Goal: Task Accomplishment & Management: Complete application form

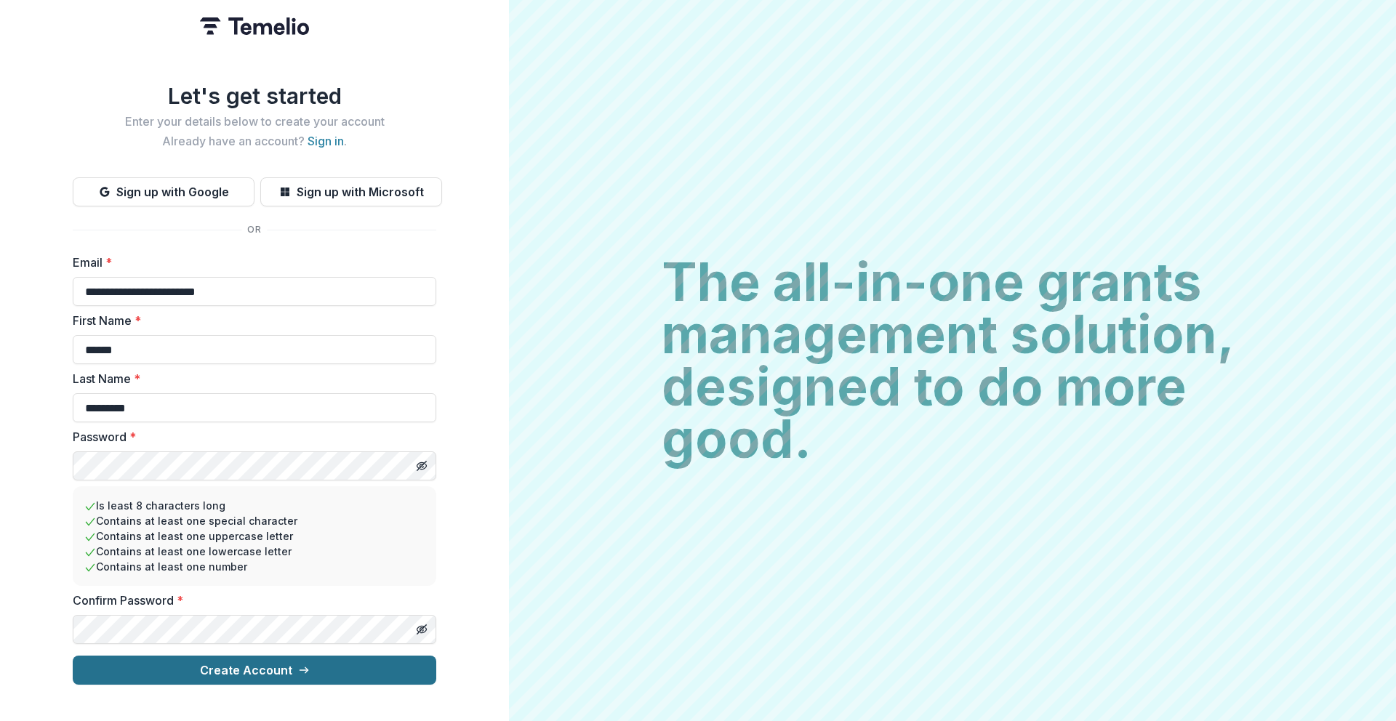
click at [264, 668] on button "Create Account" at bounding box center [255, 670] width 364 height 29
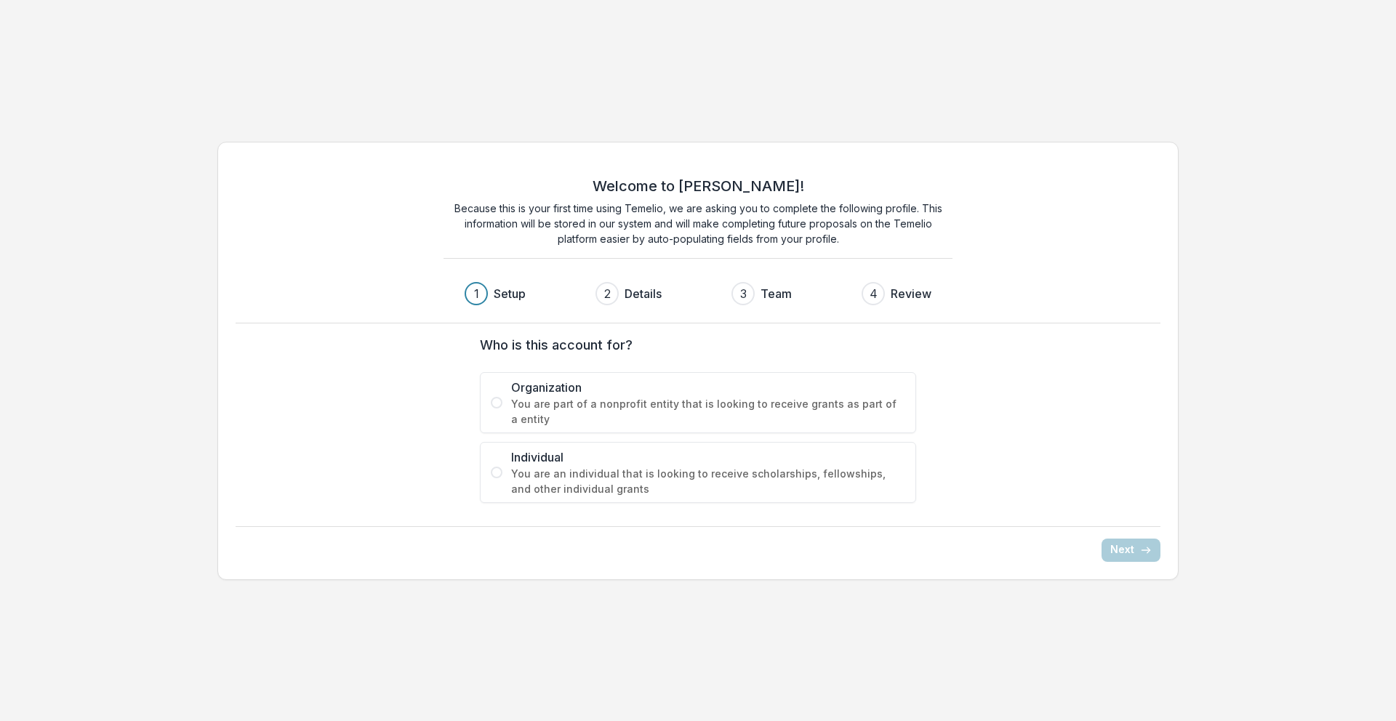
click at [638, 412] on span "You are part of a nonprofit entity that is looking to receive grants as part of…" at bounding box center [708, 411] width 394 height 31
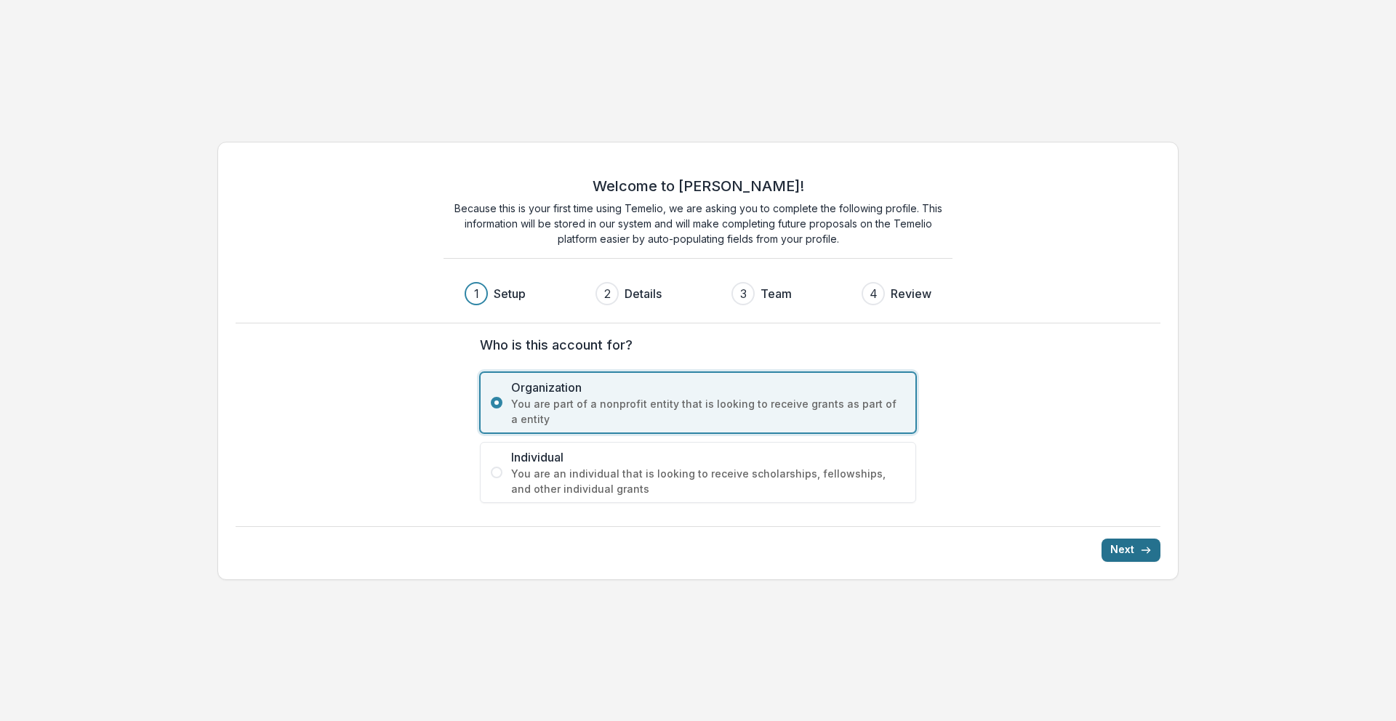
click at [1135, 549] on button "Next" at bounding box center [1131, 550] width 59 height 23
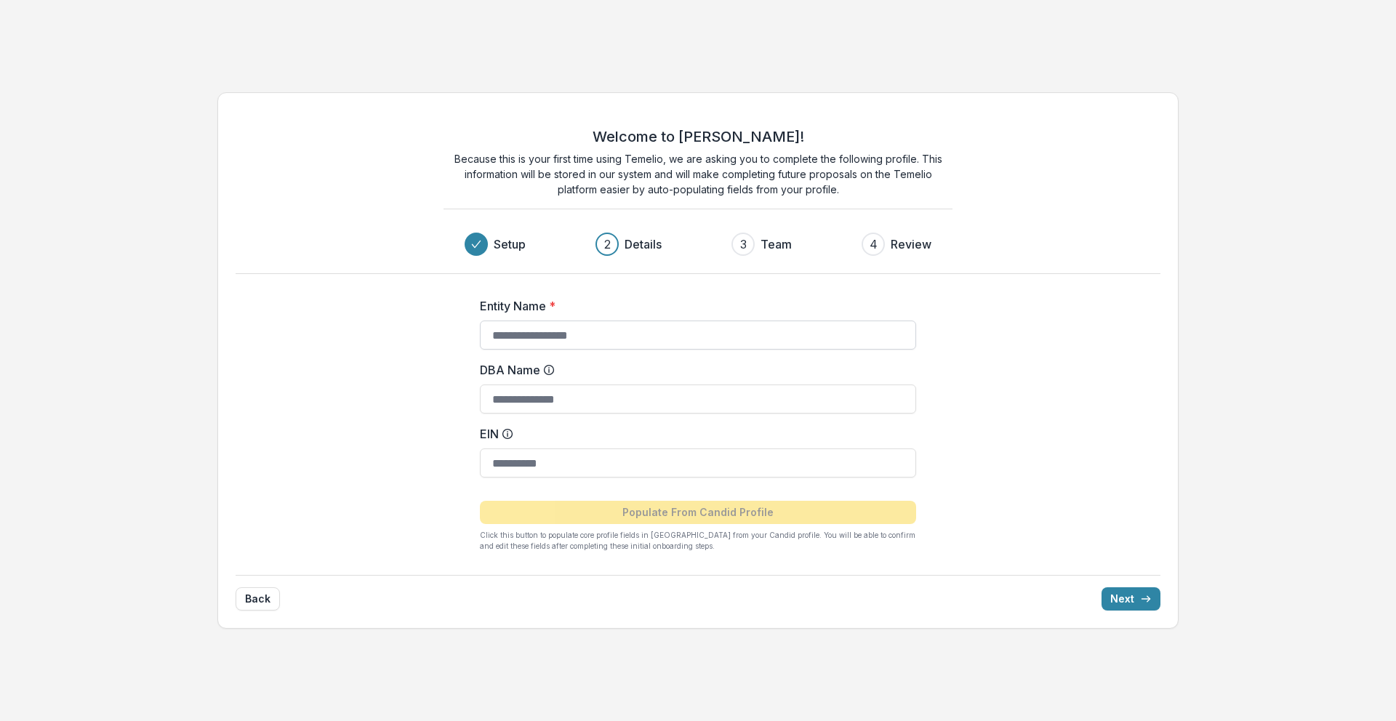
click at [652, 331] on input "Entity Name *" at bounding box center [698, 335] width 436 height 29
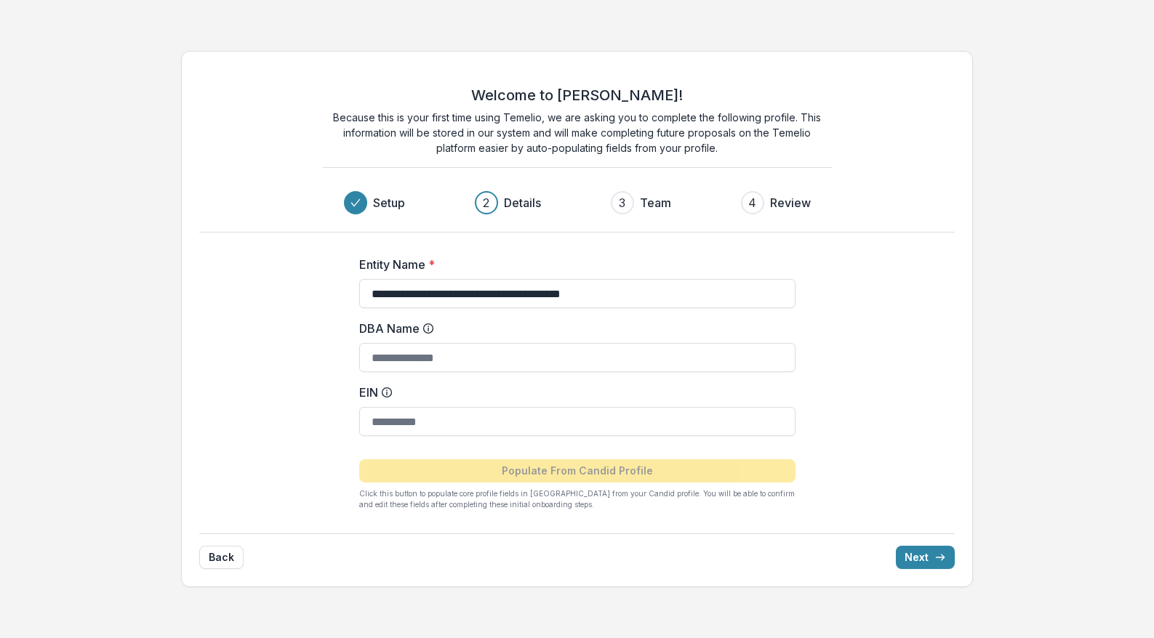
type input "**********"
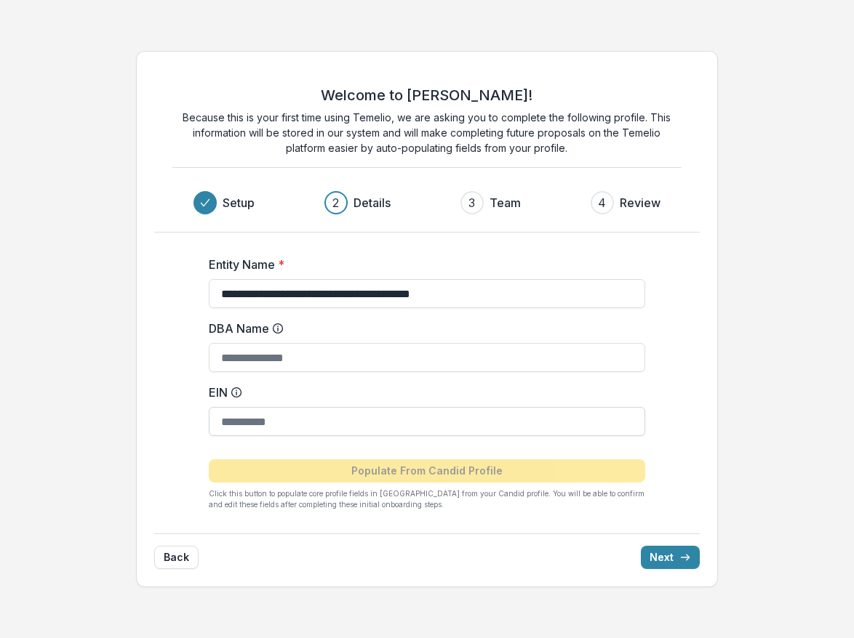
click at [302, 430] on input "EIN" at bounding box center [427, 421] width 436 height 29
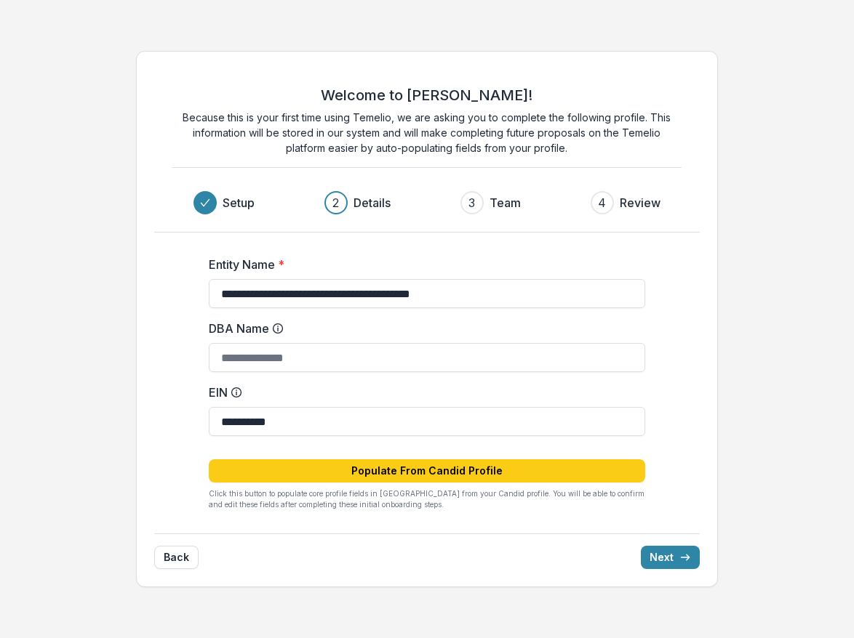
type input "**********"
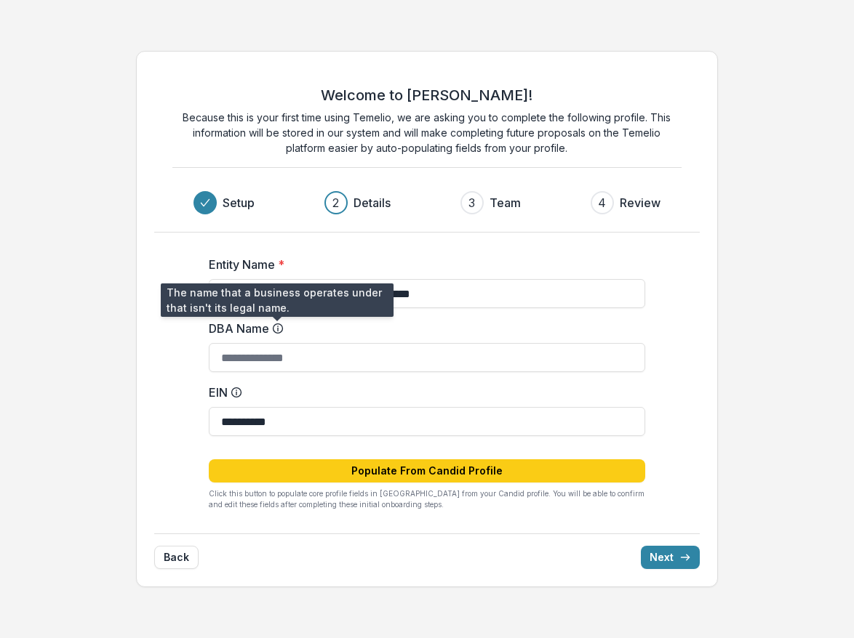
click at [279, 326] on icon at bounding box center [278, 329] width 12 height 12
click at [279, 343] on input "DBA Name" at bounding box center [427, 357] width 436 height 29
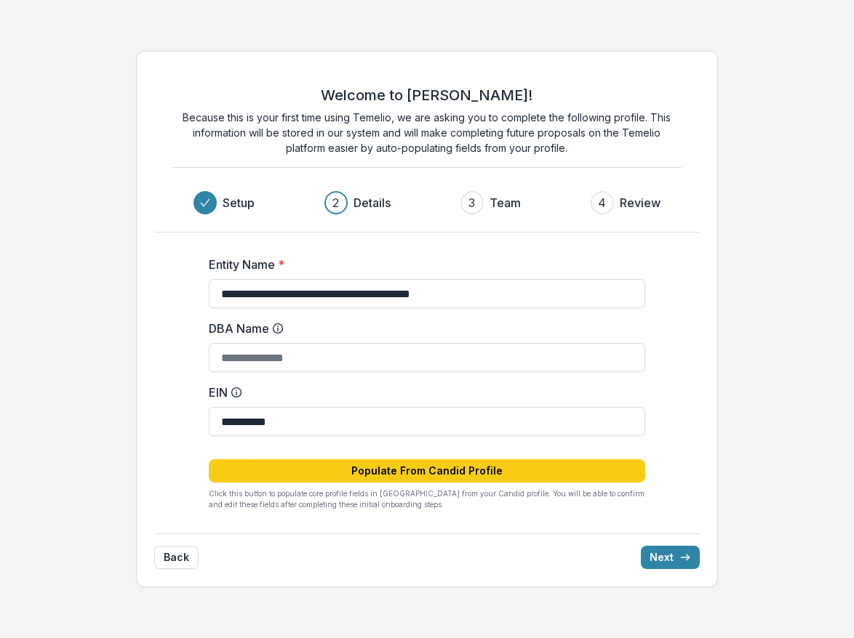
click at [279, 326] on icon at bounding box center [278, 329] width 12 height 12
click at [279, 343] on input "DBA Name" at bounding box center [427, 357] width 436 height 29
click at [276, 328] on icon at bounding box center [278, 329] width 12 height 12
click at [276, 343] on input "DBA Name" at bounding box center [427, 357] width 436 height 29
click at [276, 328] on icon at bounding box center [278, 329] width 12 height 12
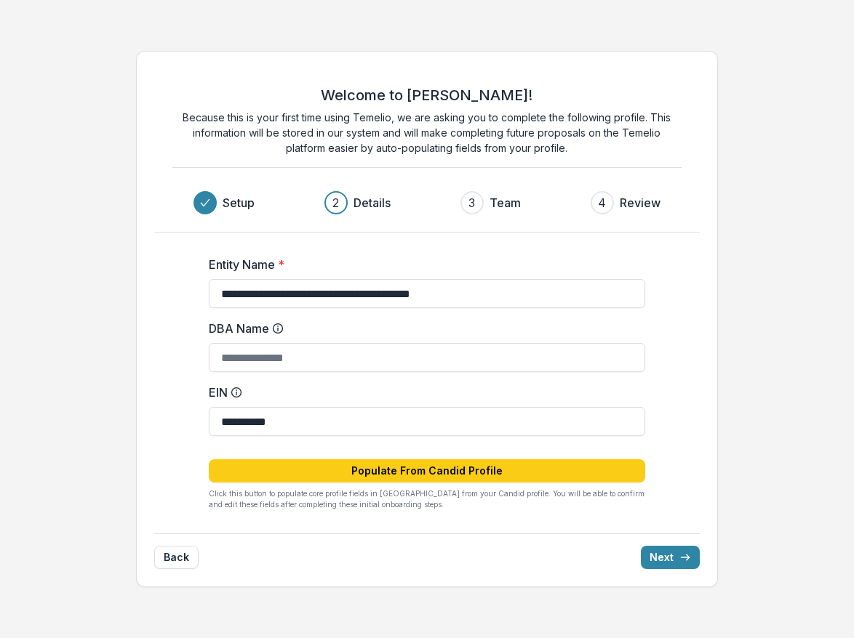
click at [276, 343] on input "DBA Name" at bounding box center [427, 357] width 436 height 29
click at [276, 328] on icon at bounding box center [278, 329] width 12 height 12
click at [276, 343] on input "DBA Name" at bounding box center [427, 357] width 436 height 29
click at [279, 330] on icon at bounding box center [278, 329] width 12 height 12
click at [279, 343] on input "DBA Name" at bounding box center [427, 357] width 436 height 29
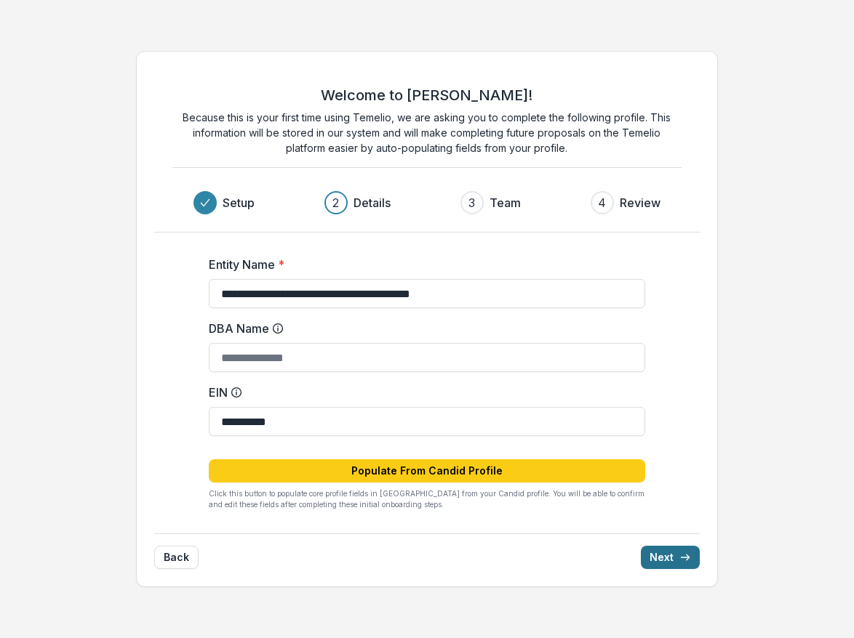
click at [659, 558] on button "Next" at bounding box center [670, 557] width 59 height 23
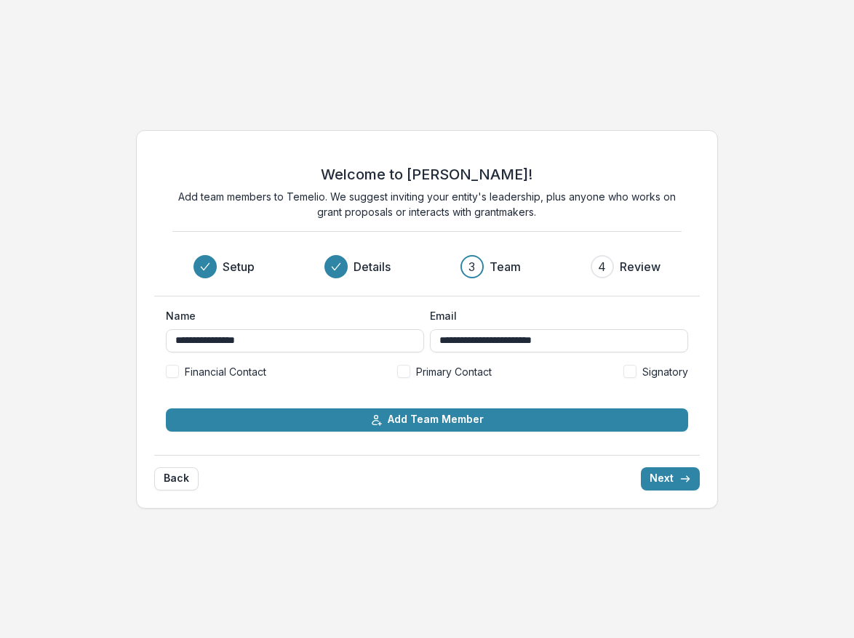
click at [406, 372] on span at bounding box center [403, 371] width 13 height 13
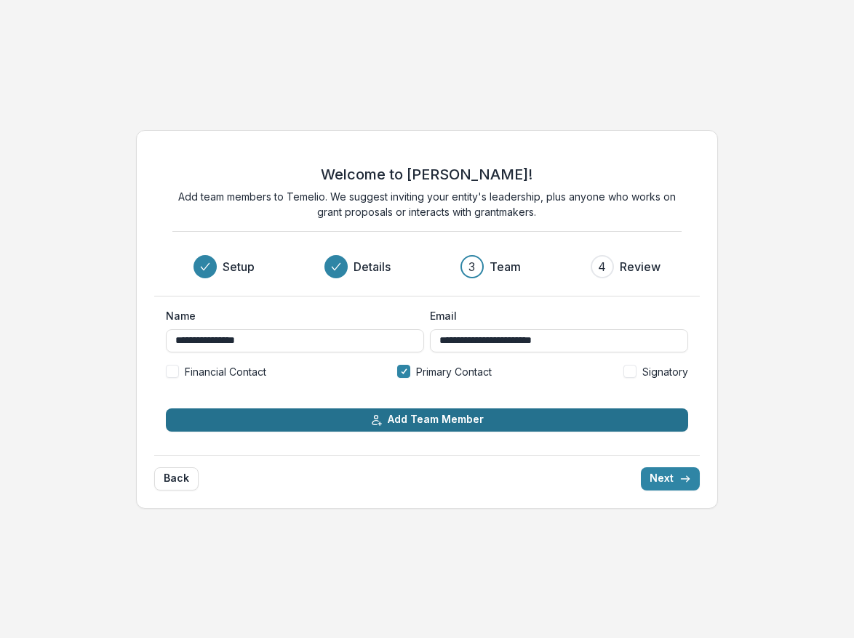
click at [446, 417] on button "Add Team Member" at bounding box center [426, 420] width 521 height 23
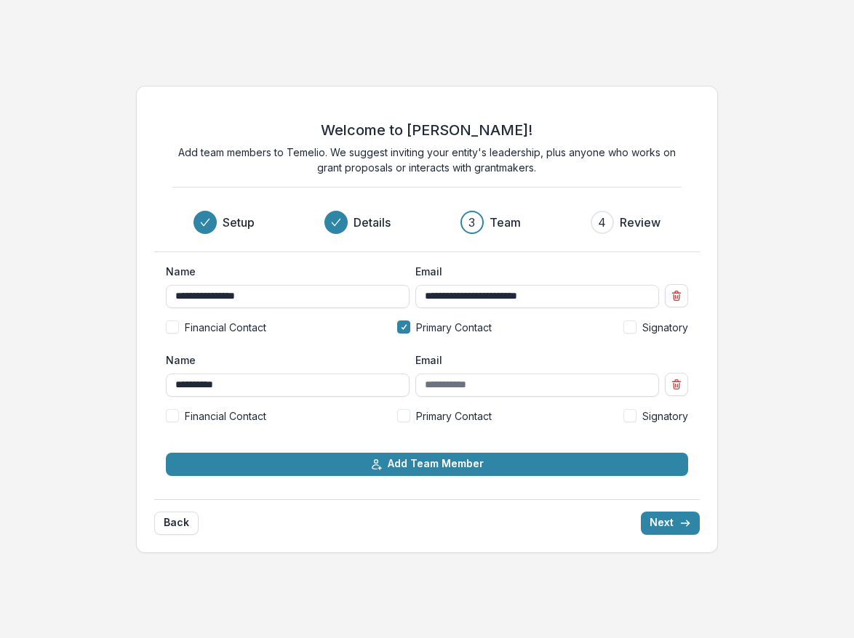
type input "**********"
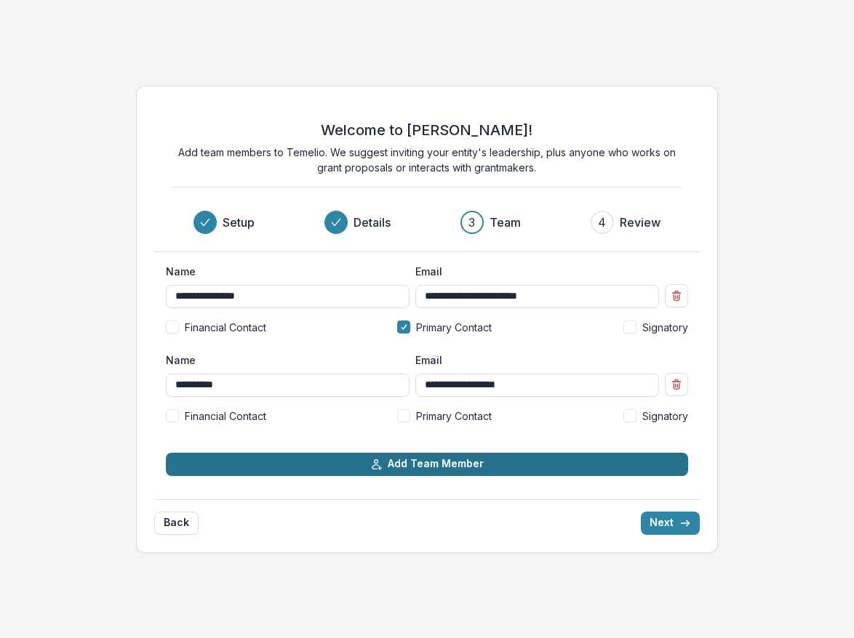
type input "**********"
click at [419, 468] on button "Add Team Member" at bounding box center [426, 464] width 521 height 23
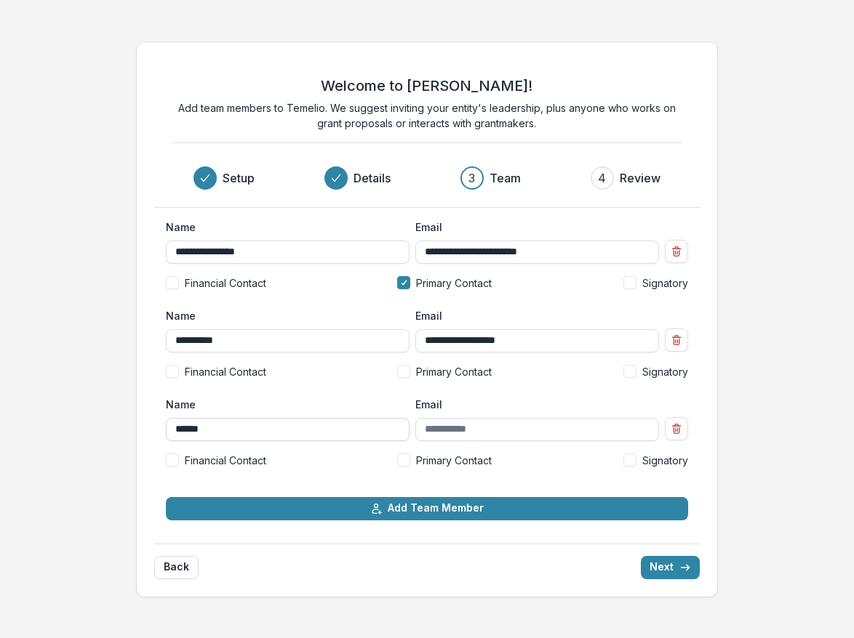
type input "*****"
type input "*"
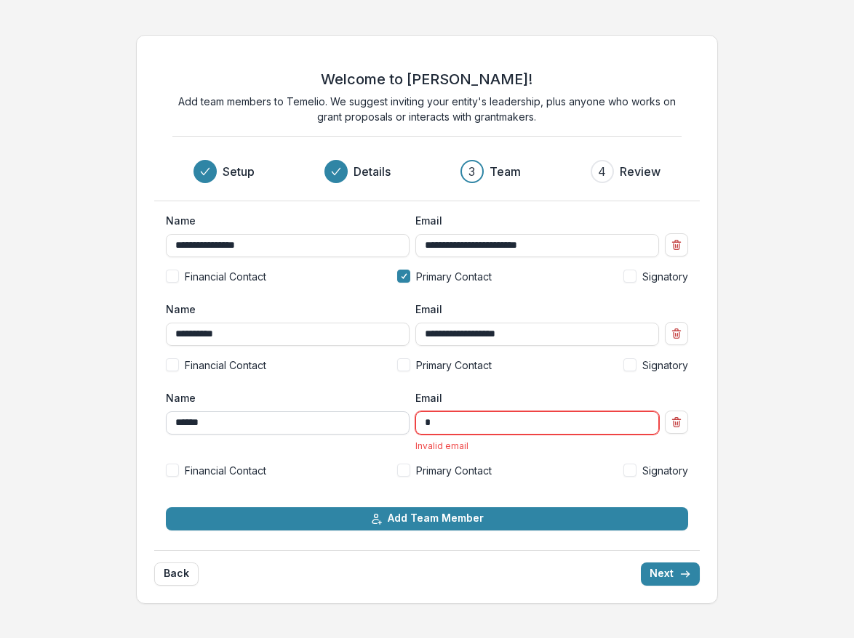
click at [331, 422] on input "*****" at bounding box center [288, 423] width 244 height 23
type input "**********"
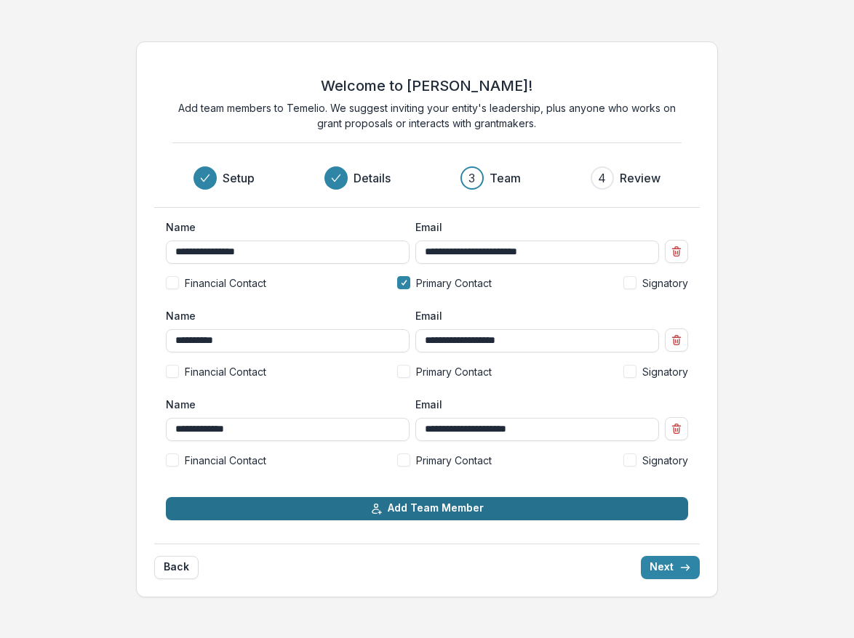
type input "**********"
click at [443, 516] on button "Add Team Member" at bounding box center [426, 508] width 521 height 23
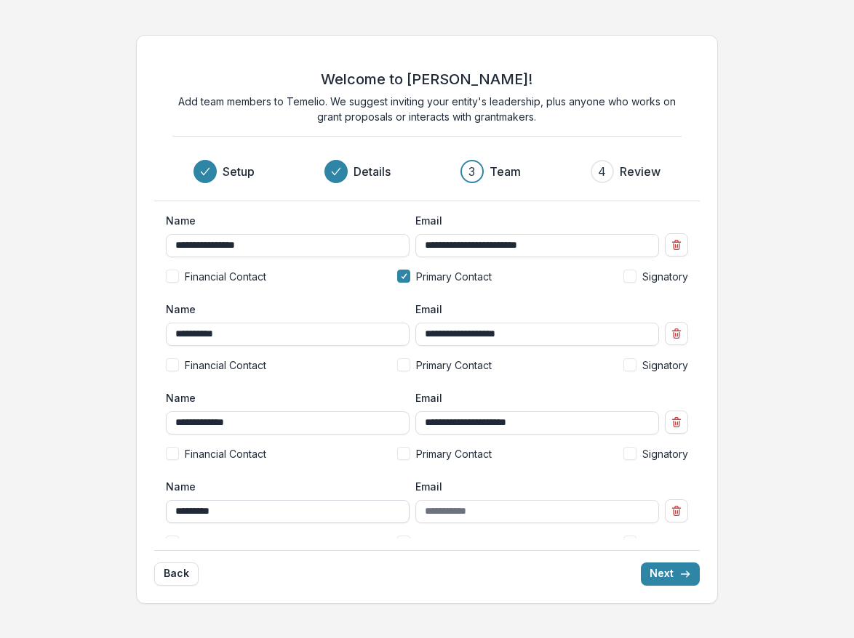
type input "*********"
type input "**********"
click at [659, 568] on button "Next" at bounding box center [670, 574] width 59 height 23
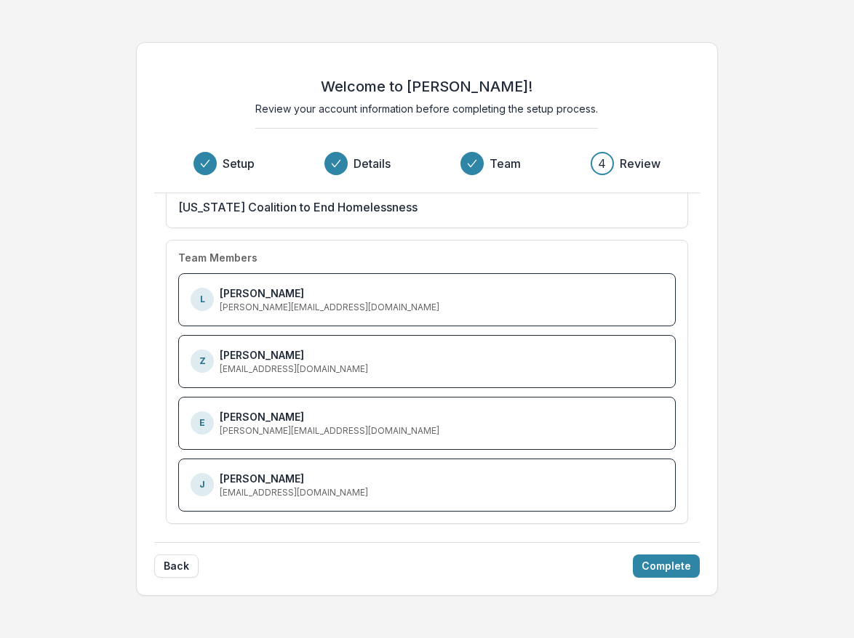
scroll to position [42, 0]
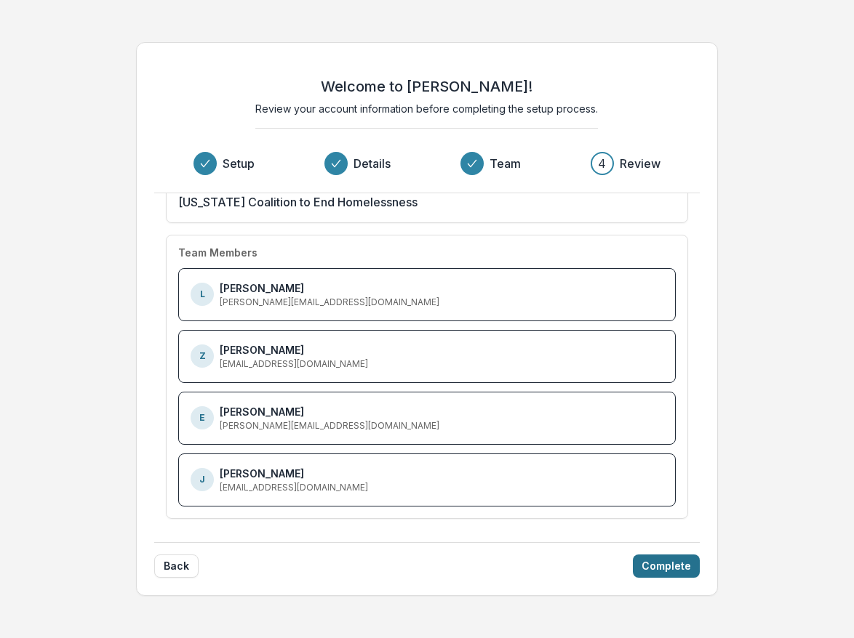
click at [660, 570] on button "Complete" at bounding box center [666, 566] width 67 height 23
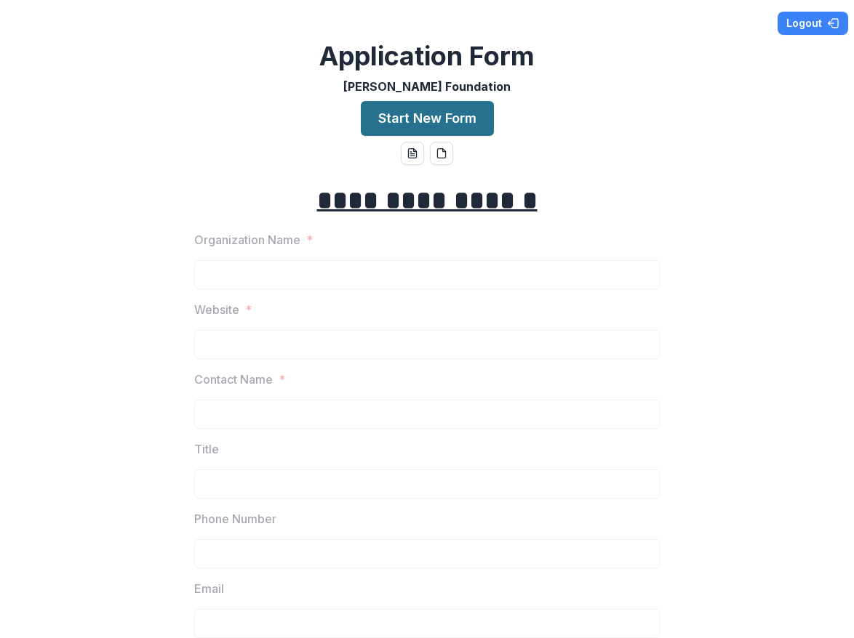
click at [409, 120] on button "Start New Form" at bounding box center [427, 118] width 133 height 35
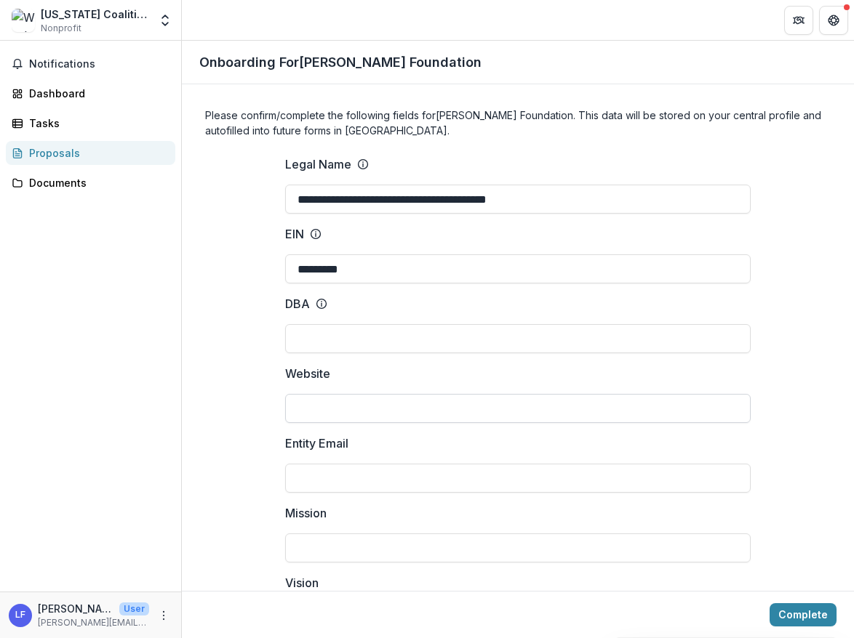
click at [508, 404] on input "Website" at bounding box center [517, 408] width 465 height 29
type input "*********"
drag, startPoint x: 568, startPoint y: 457, endPoint x: 567, endPoint y: 466, distance: 9.5
click at [567, 457] on div "Entity Email" at bounding box center [517, 464] width 465 height 58
click at [567, 466] on input "Entity Email" at bounding box center [517, 478] width 465 height 29
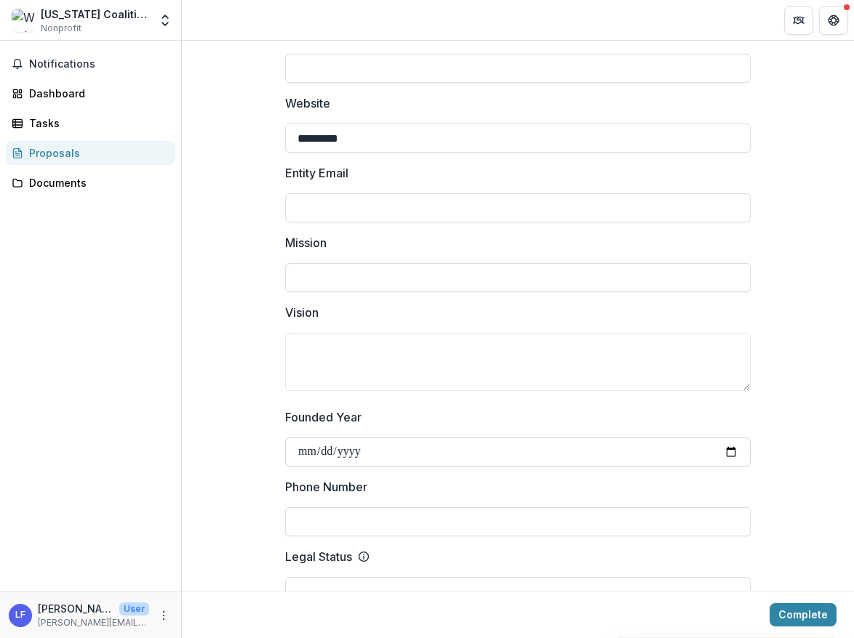
scroll to position [288, 0]
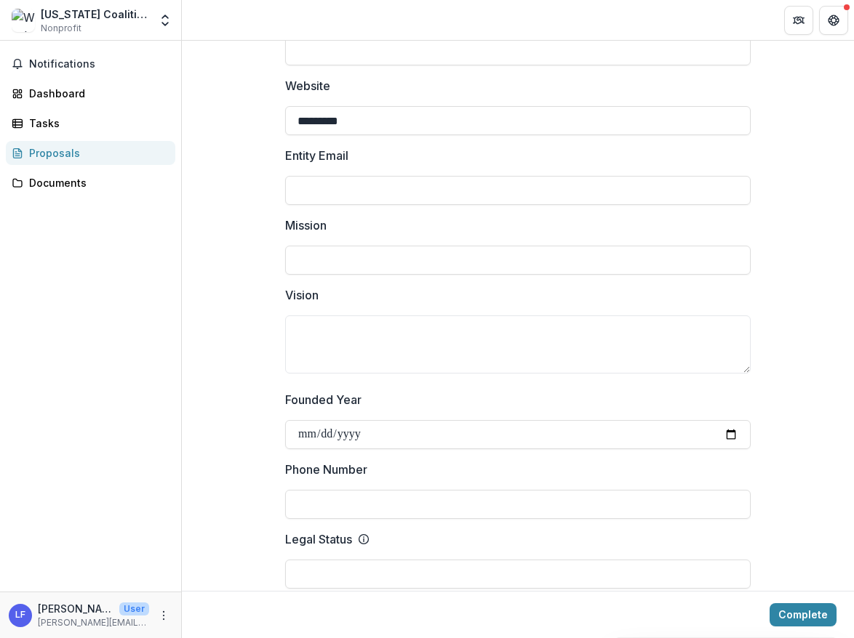
click at [481, 472] on label "Phone Number" at bounding box center [513, 469] width 457 height 17
click at [481, 490] on input "Phone Number" at bounding box center [517, 504] width 465 height 29
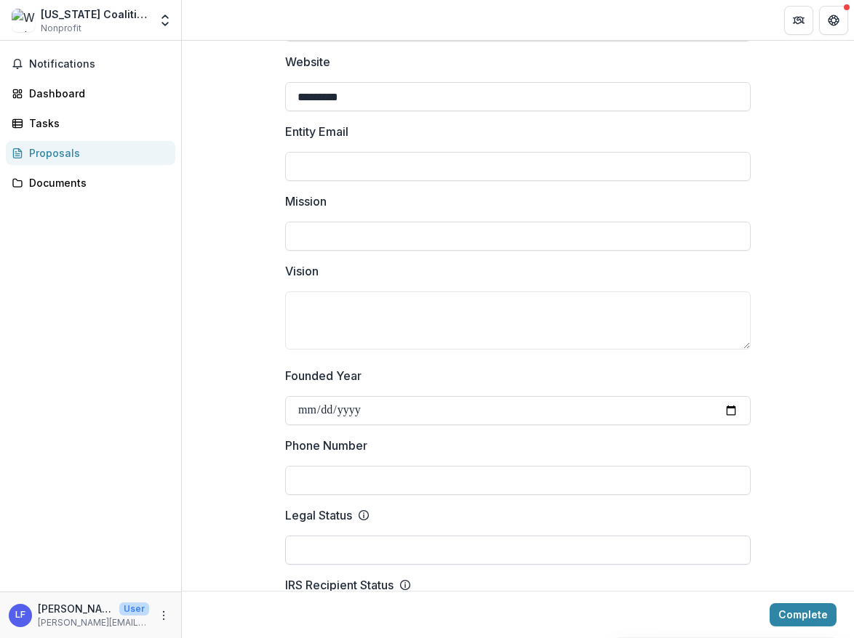
scroll to position [313, 0]
click at [400, 554] on input "Legal Status" at bounding box center [517, 549] width 465 height 29
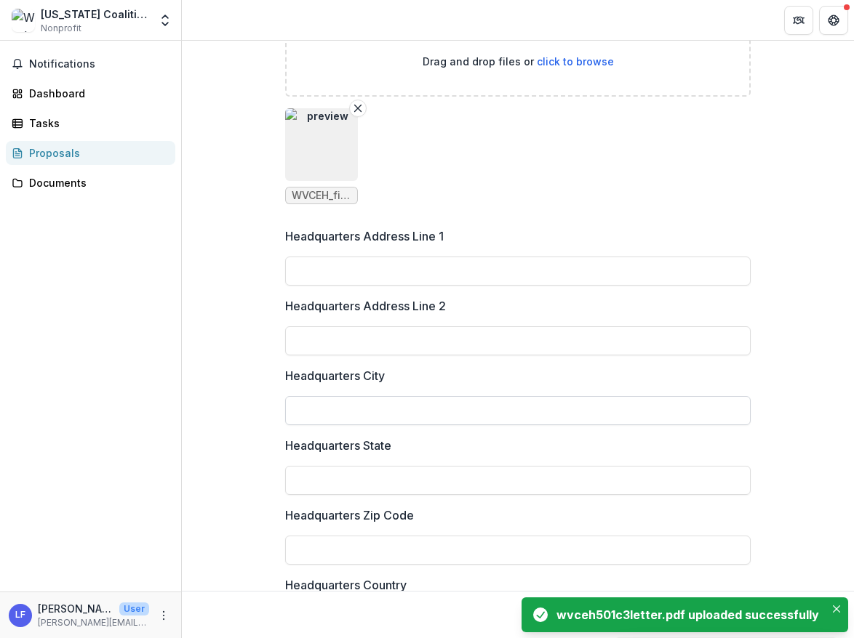
scroll to position [1250, 0]
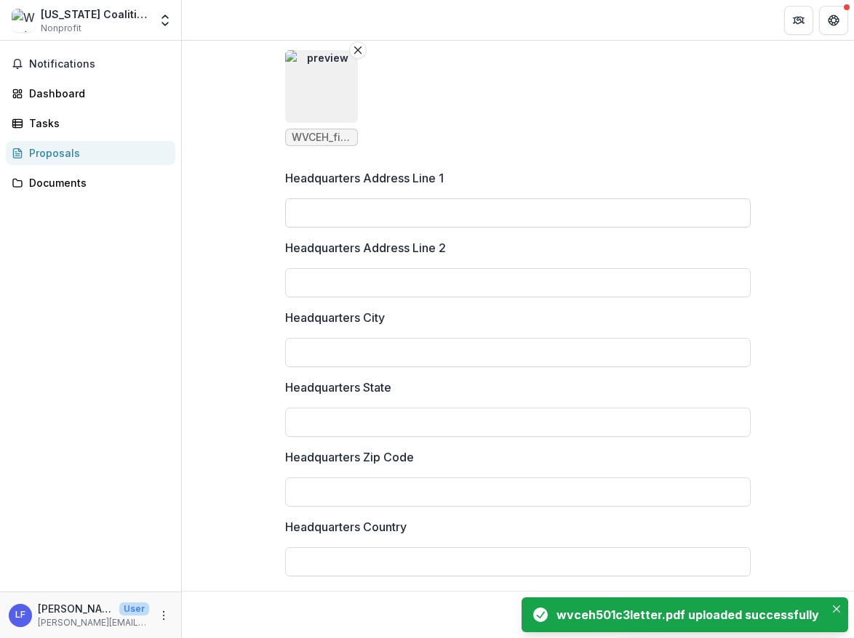
click at [410, 210] on input "Headquarters Address Line 1" at bounding box center [517, 213] width 465 height 29
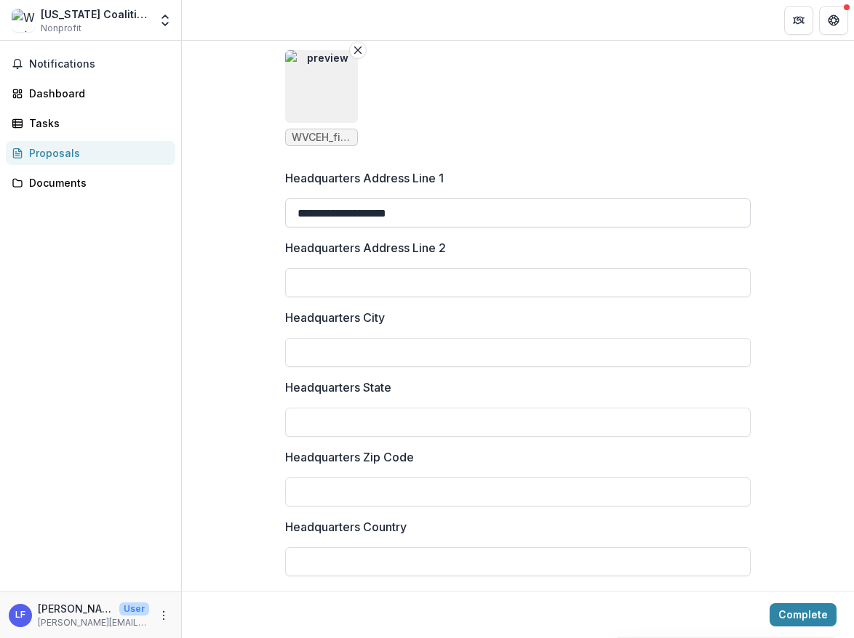
type input "**********"
type input "*"
type input "**********"
type input "*****"
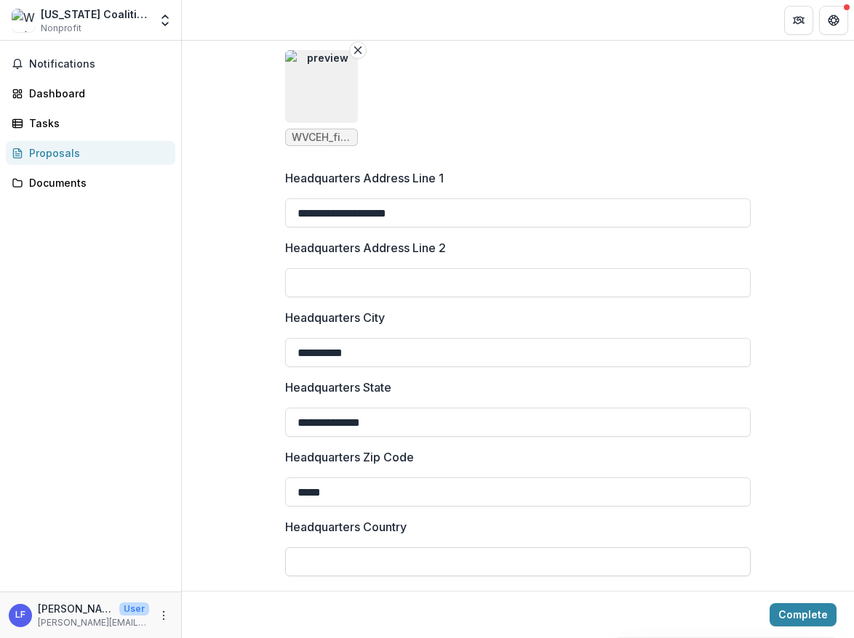
click at [417, 566] on input "Headquarters Country" at bounding box center [517, 562] width 465 height 29
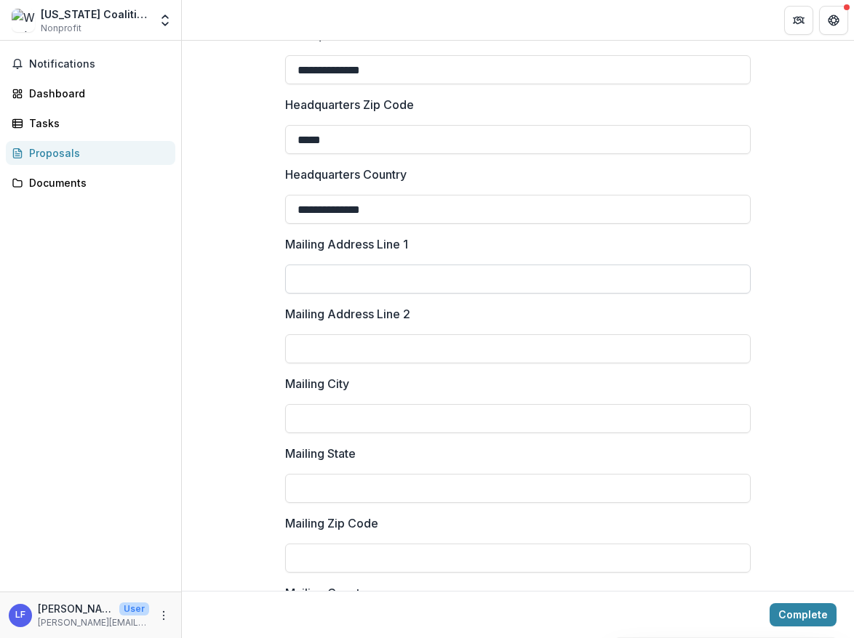
scroll to position [1600, 0]
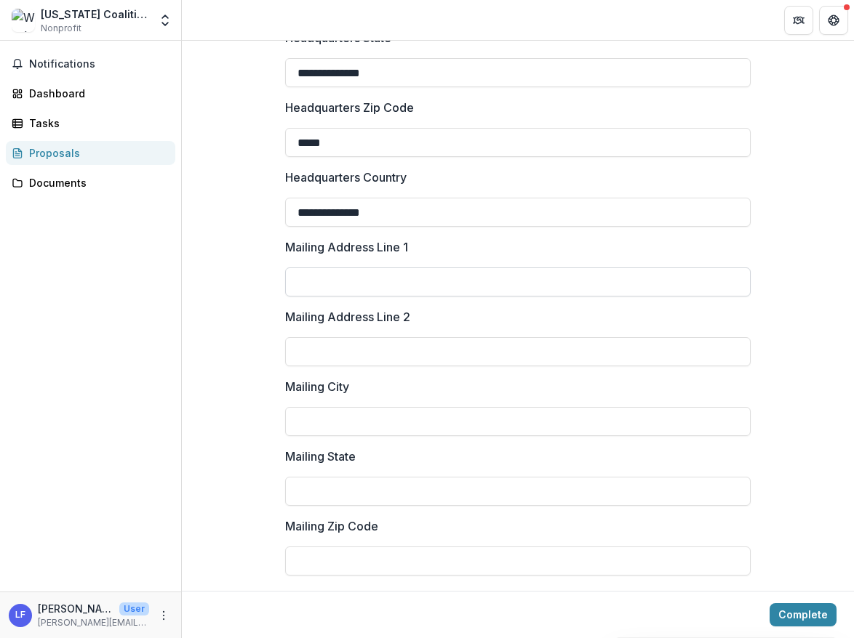
type input "**********"
click at [404, 292] on input "Mailing Address Line 1" at bounding box center [517, 282] width 465 height 29
type input "**********"
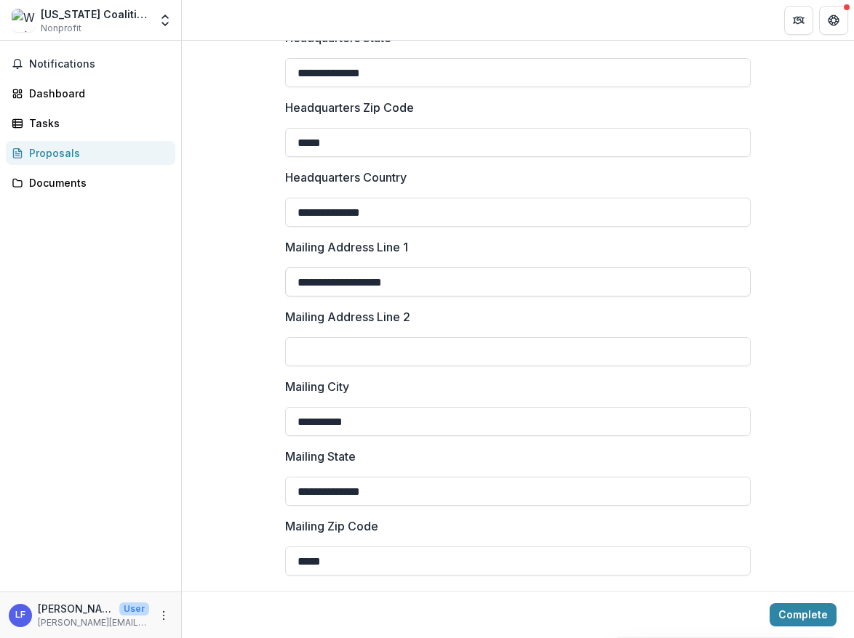
type input "*****"
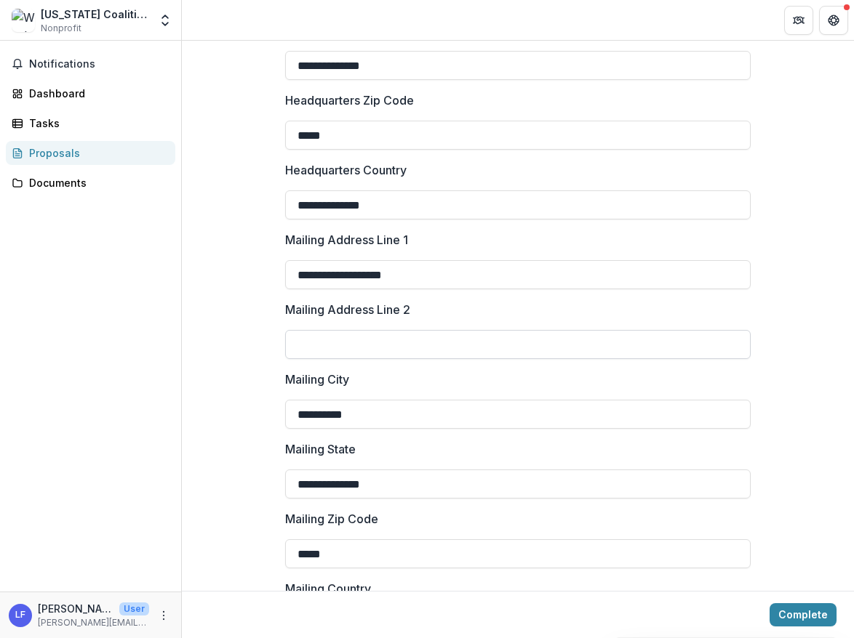
type input "**********"
click at [524, 336] on input "Mailing Address Line 2" at bounding box center [517, 344] width 465 height 29
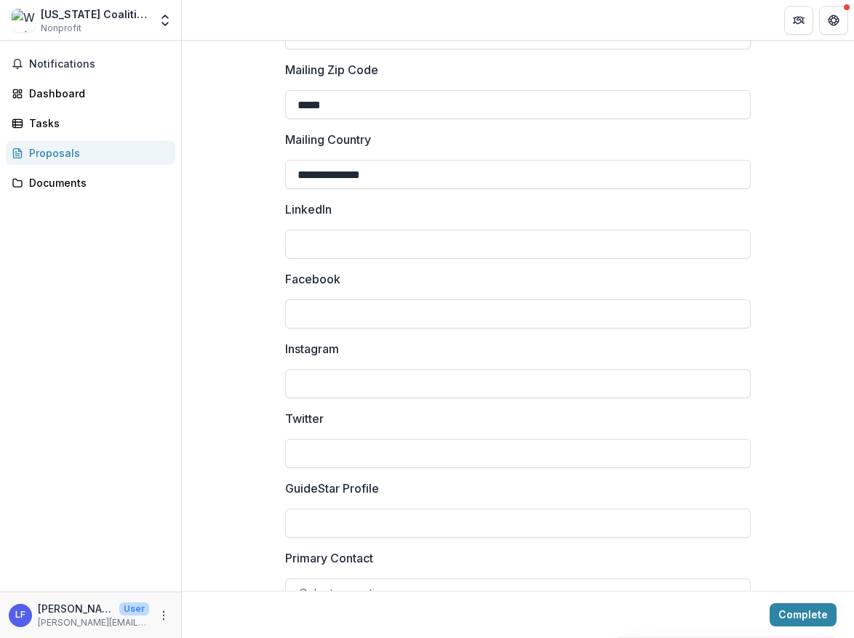
scroll to position [2066, 0]
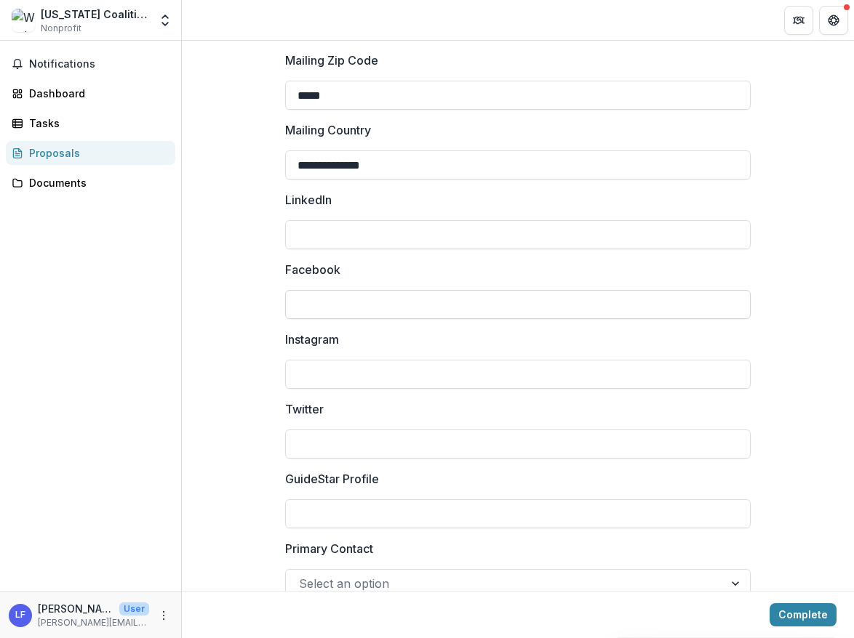
click at [395, 311] on input "Facebook" at bounding box center [517, 304] width 465 height 29
paste input "**********"
type input "**********"
click at [395, 375] on input "Instagram" at bounding box center [517, 374] width 465 height 29
paste input "**********"
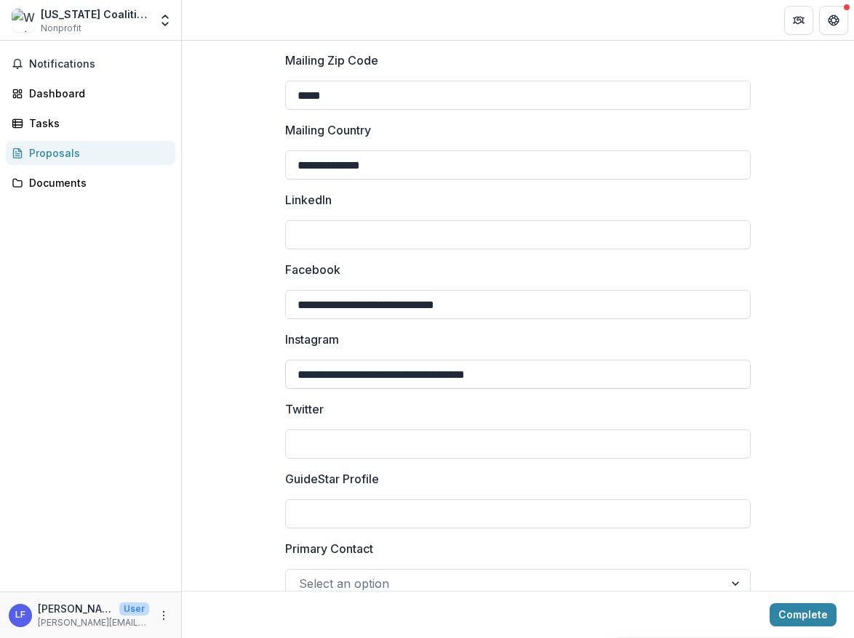
drag, startPoint x: 541, startPoint y: 371, endPoint x: 497, endPoint y: 374, distance: 44.5
click at [492, 372] on input "**********" at bounding box center [517, 374] width 465 height 29
type input "**********"
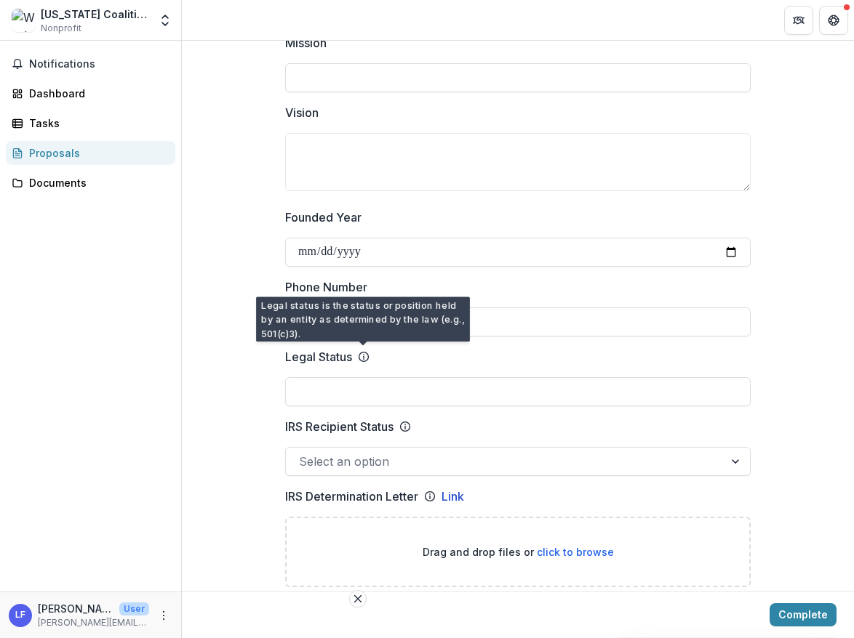
scroll to position [468, 0]
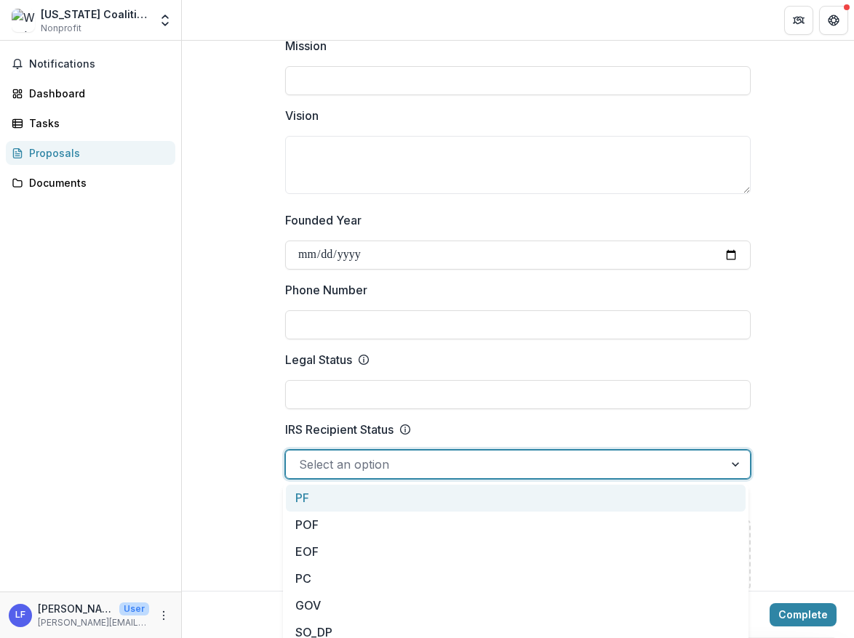
click at [369, 468] on div at bounding box center [505, 464] width 412 height 20
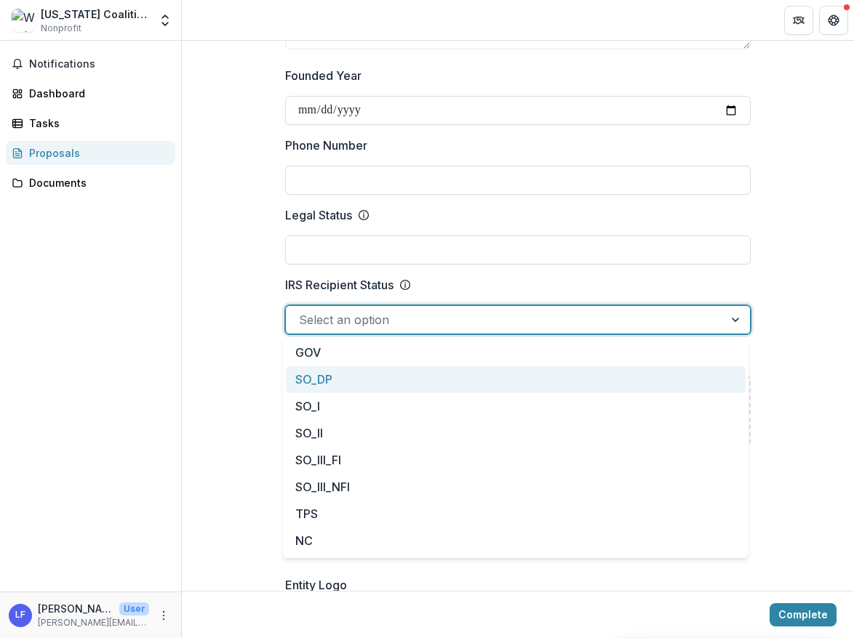
scroll to position [119, 0]
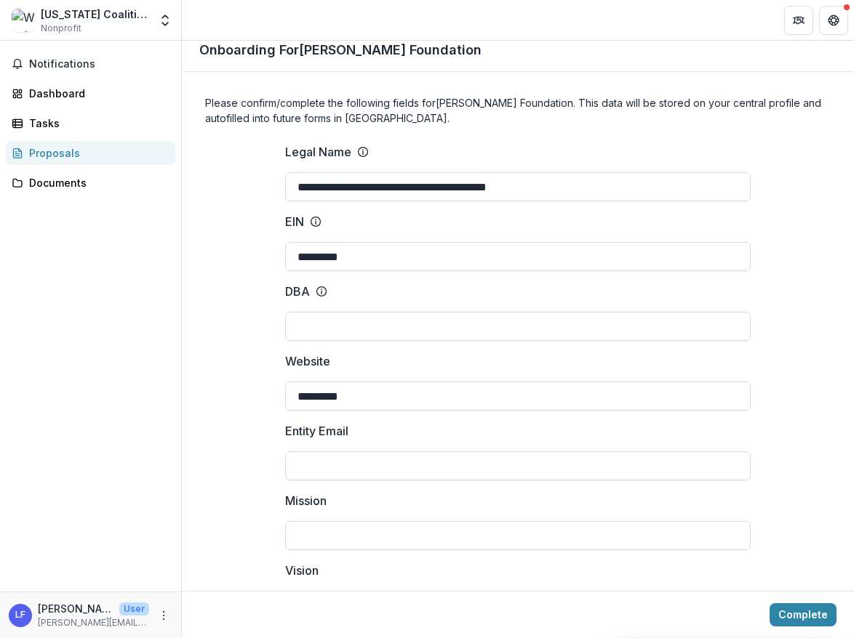
scroll to position [0, 0]
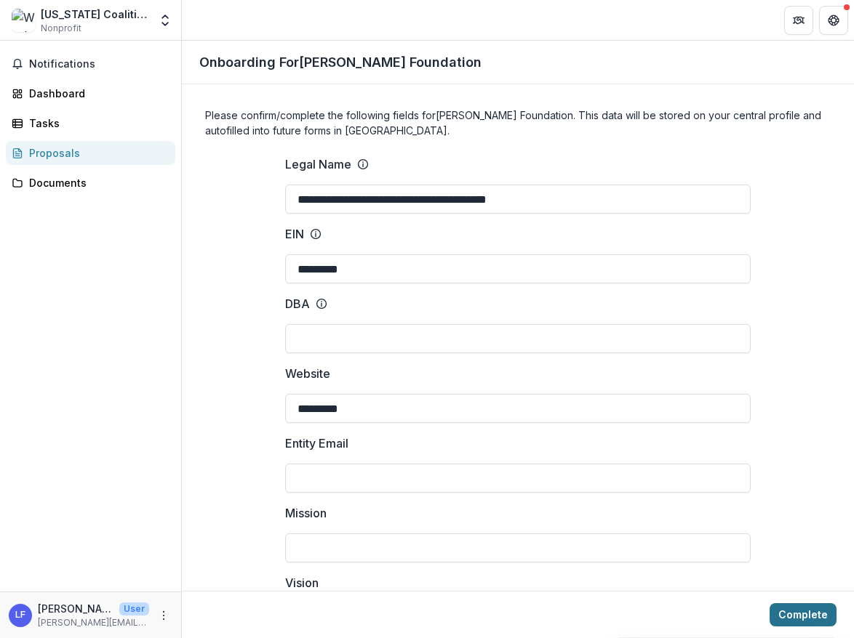
click at [793, 614] on button "Complete" at bounding box center [802, 615] width 67 height 23
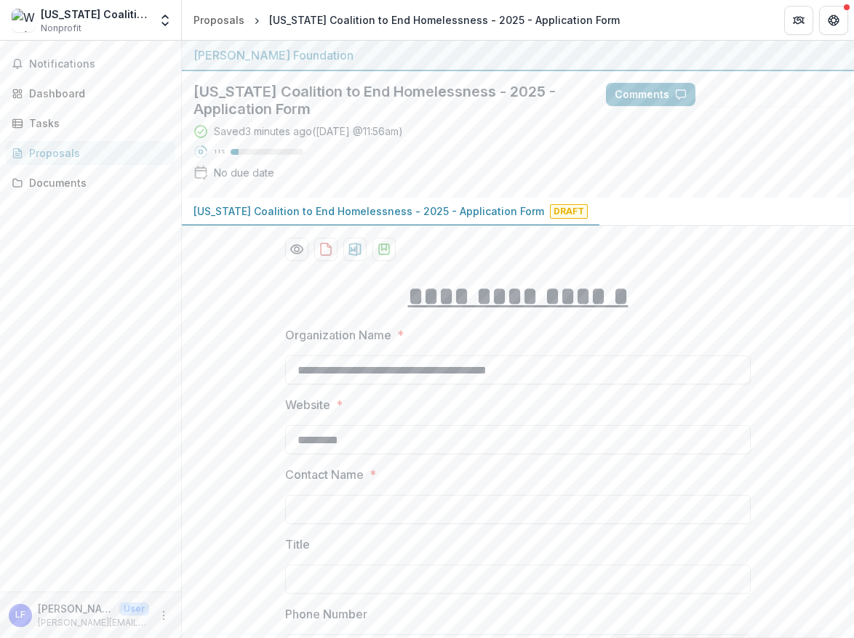
click at [468, 214] on p "[US_STATE] Coalition to End Homelessness - 2025 - Application Form" at bounding box center [368, 211] width 351 height 15
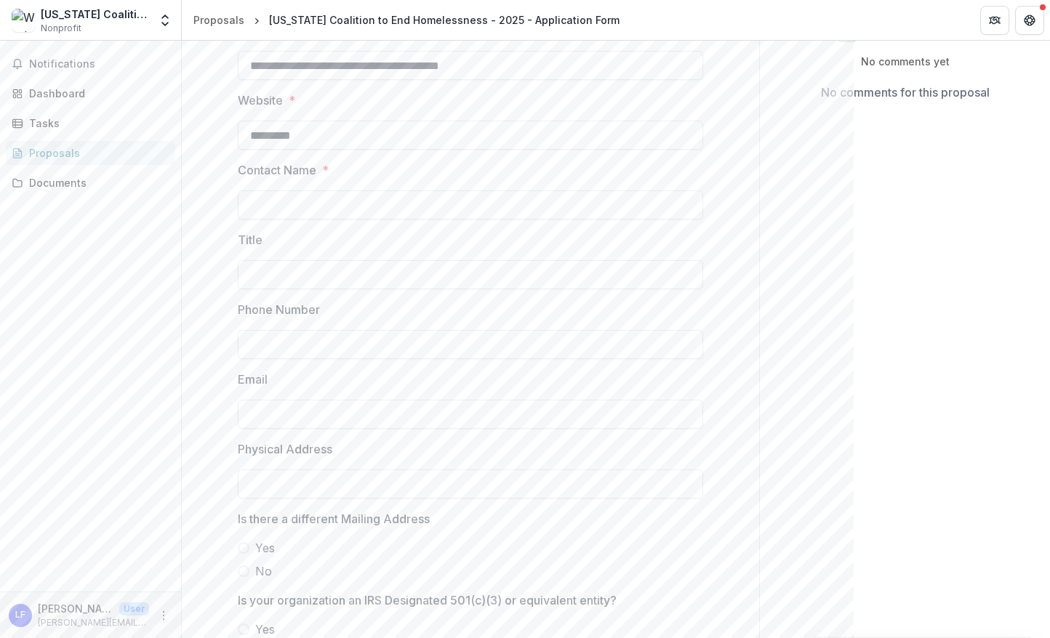
scroll to position [264, 0]
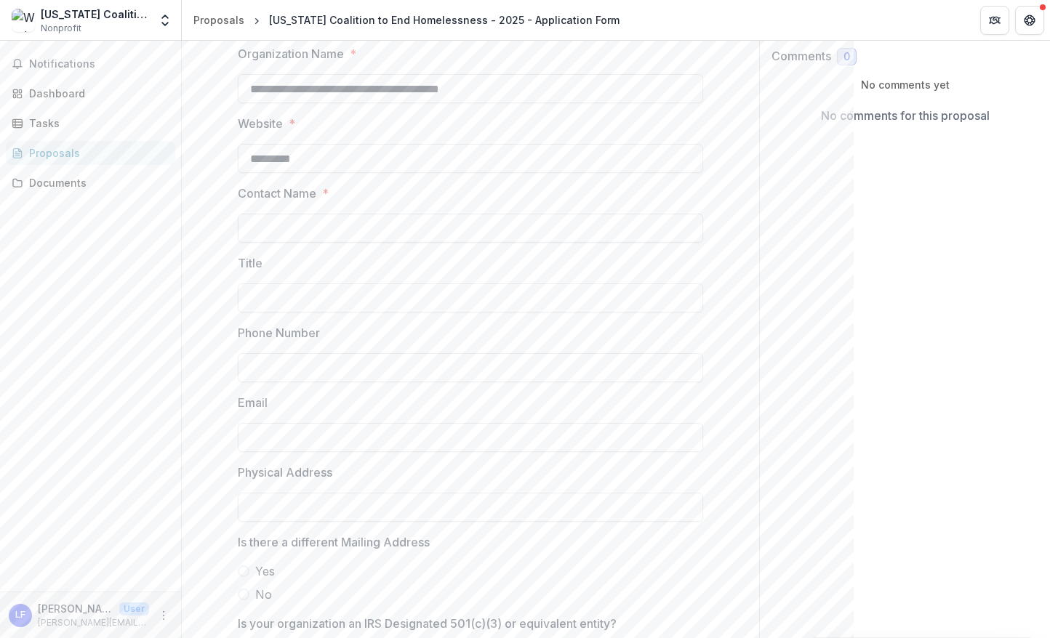
click at [429, 228] on input "Contact Name *" at bounding box center [470, 228] width 465 height 29
type input "**********"
click at [573, 545] on span "Is there a different Mailing Address" at bounding box center [466, 542] width 457 height 17
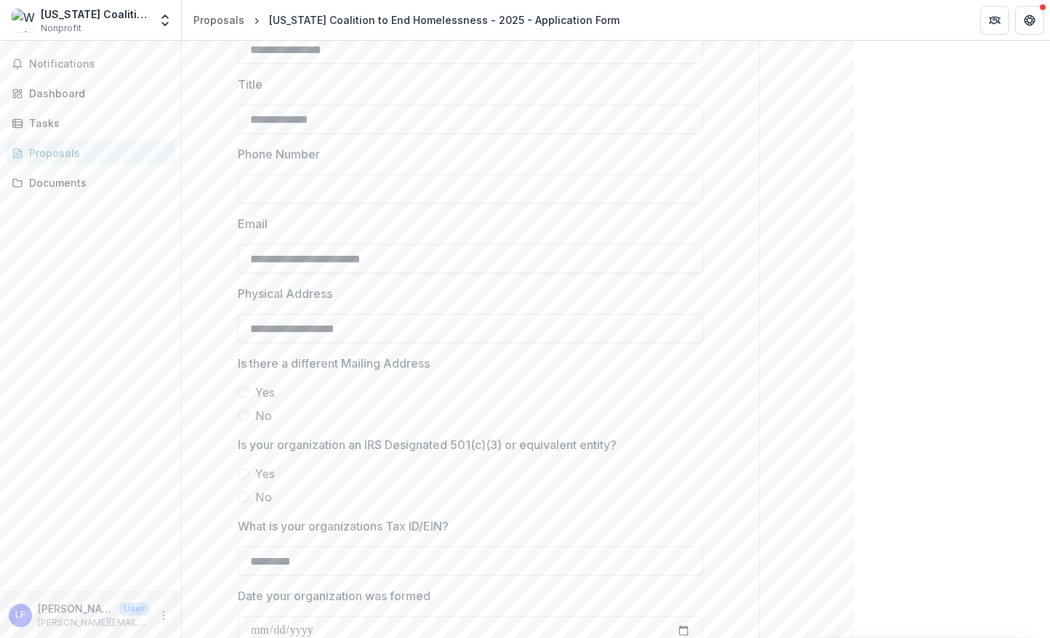
scroll to position [444, 0]
click at [468, 327] on input "**********" at bounding box center [470, 327] width 465 height 29
type input "**********"
click at [355, 188] on input "Phone Number" at bounding box center [470, 188] width 465 height 29
type input "**********"
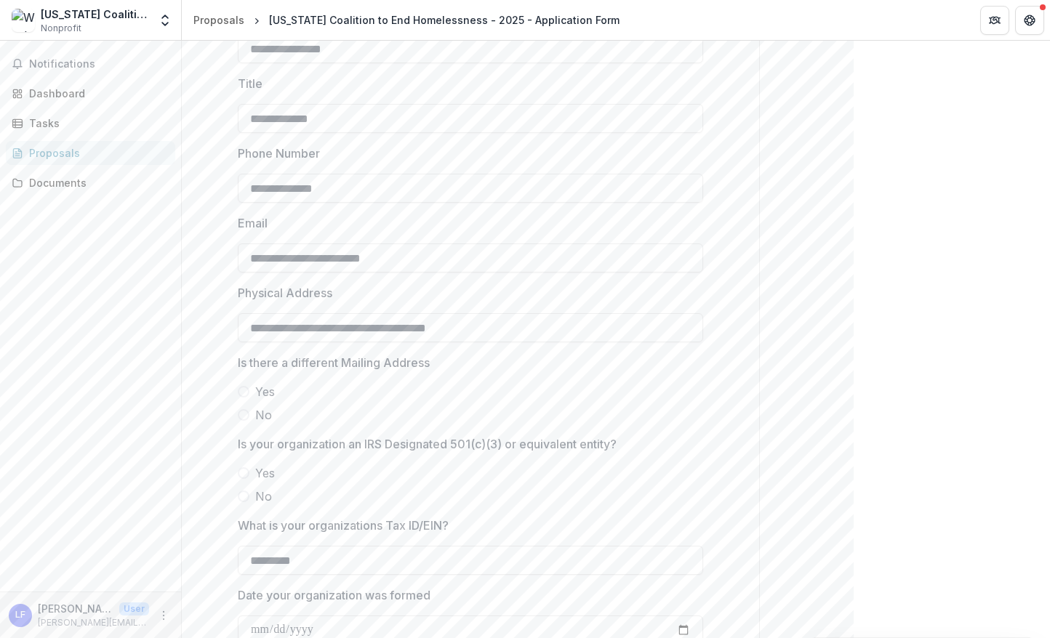
click at [602, 395] on label "Yes" at bounding box center [470, 391] width 465 height 17
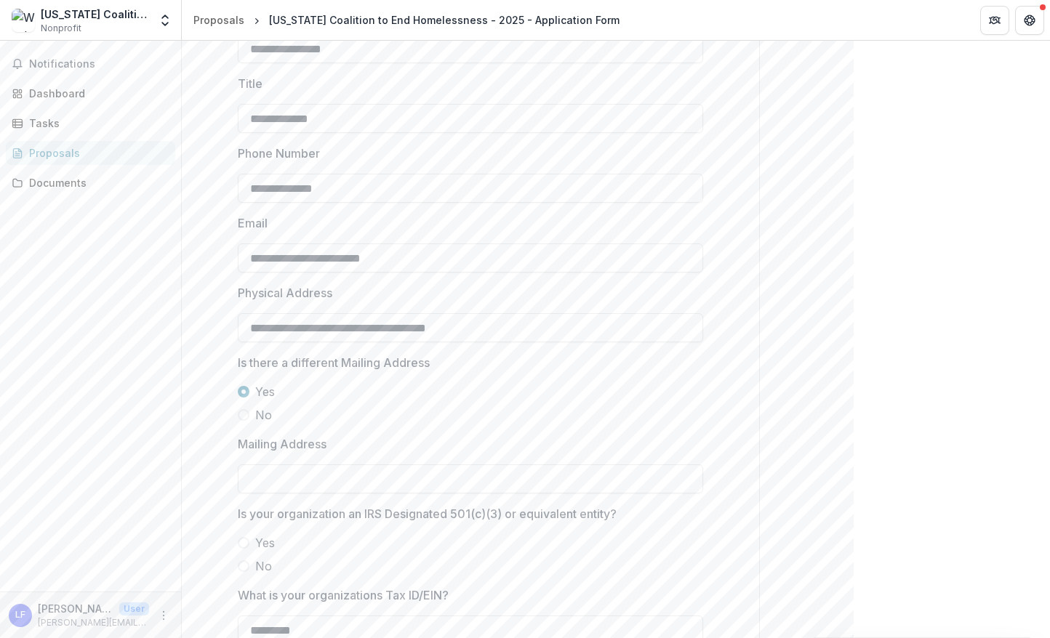
click at [240, 417] on span at bounding box center [244, 415] width 12 height 12
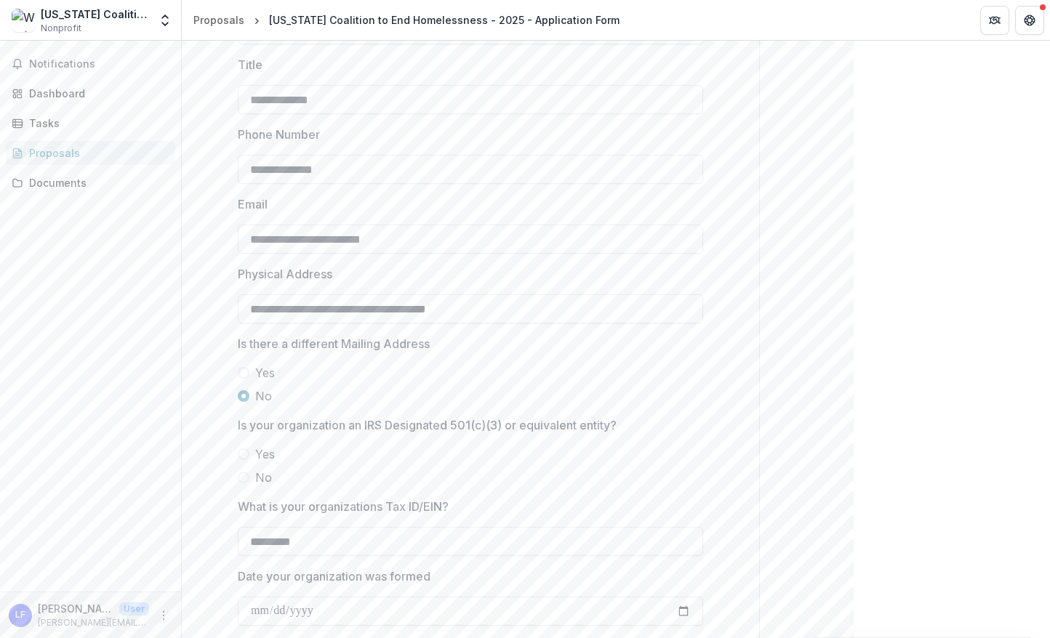
scroll to position [478, 0]
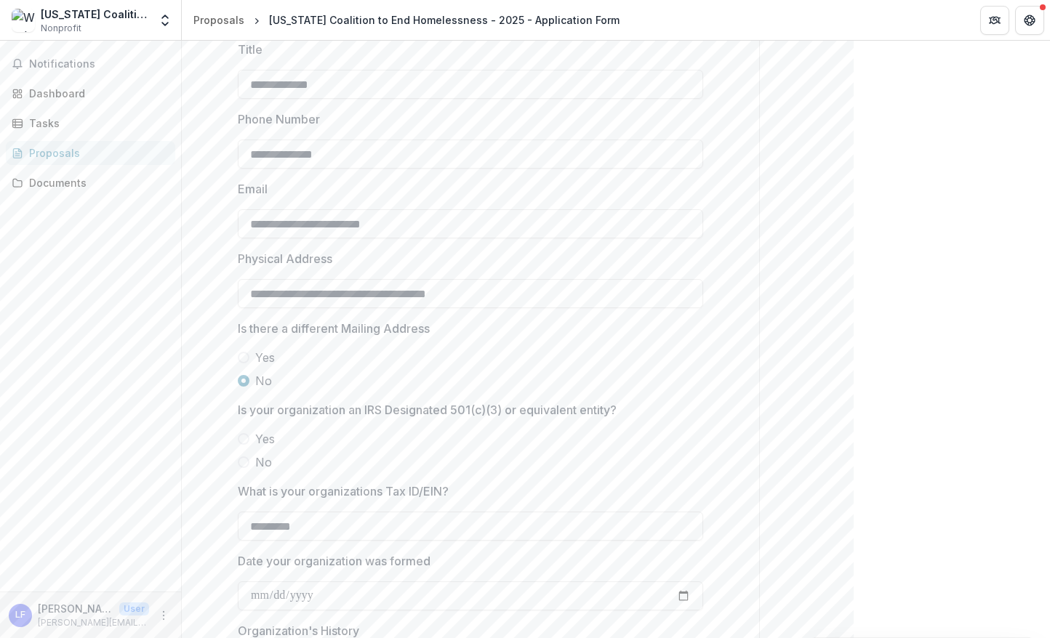
click at [243, 438] on span at bounding box center [244, 439] width 12 height 12
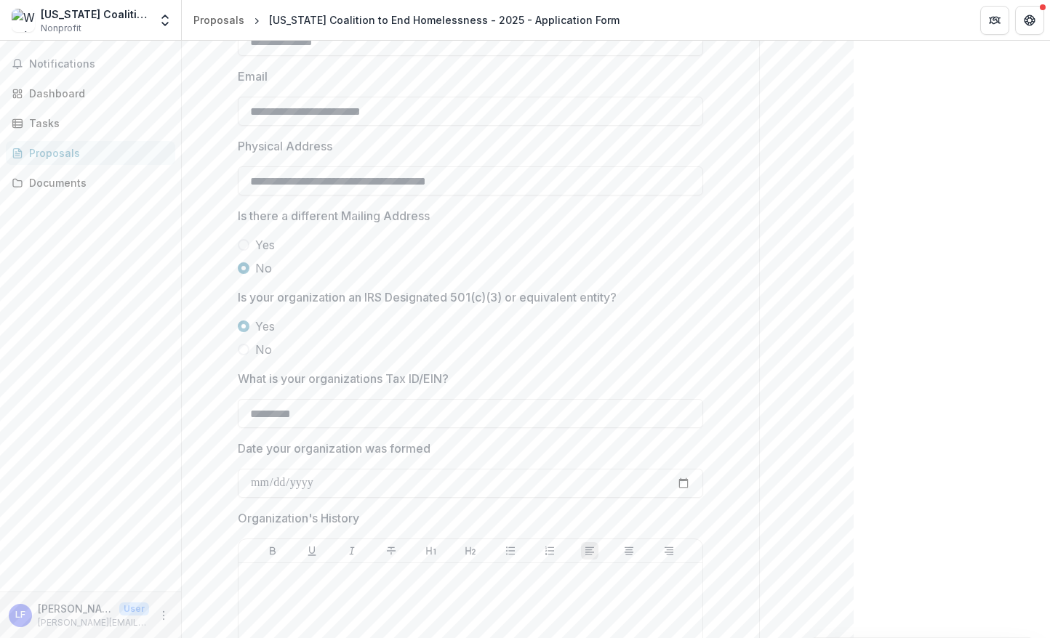
scroll to position [593, 0]
click at [260, 479] on input "Date your organization was formed" at bounding box center [470, 480] width 465 height 29
click at [295, 486] on input "**********" at bounding box center [470, 480] width 465 height 29
type input "**********"
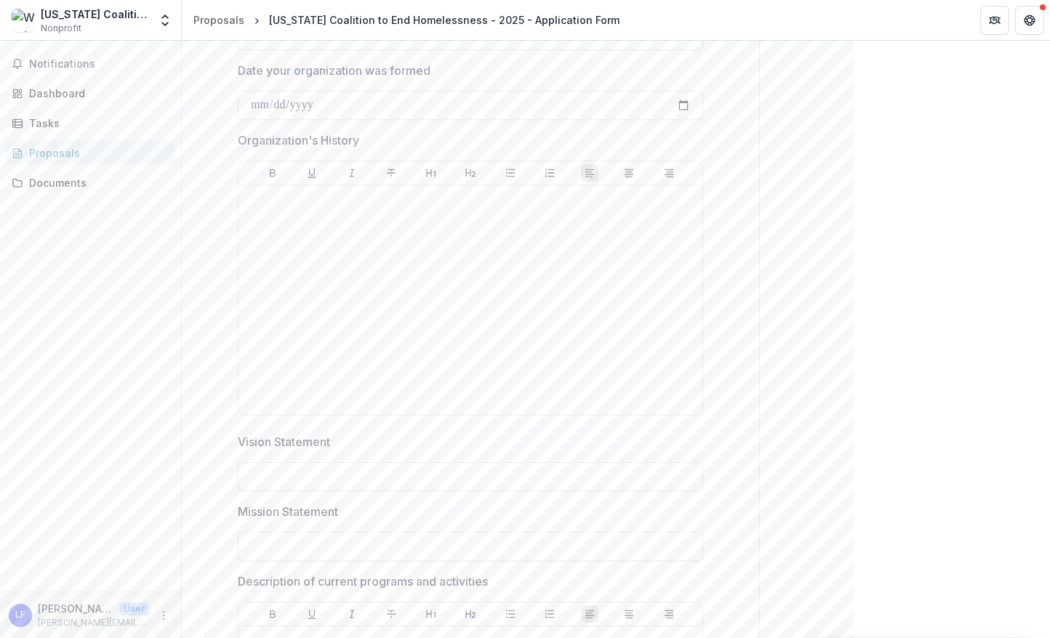
scroll to position [980, 0]
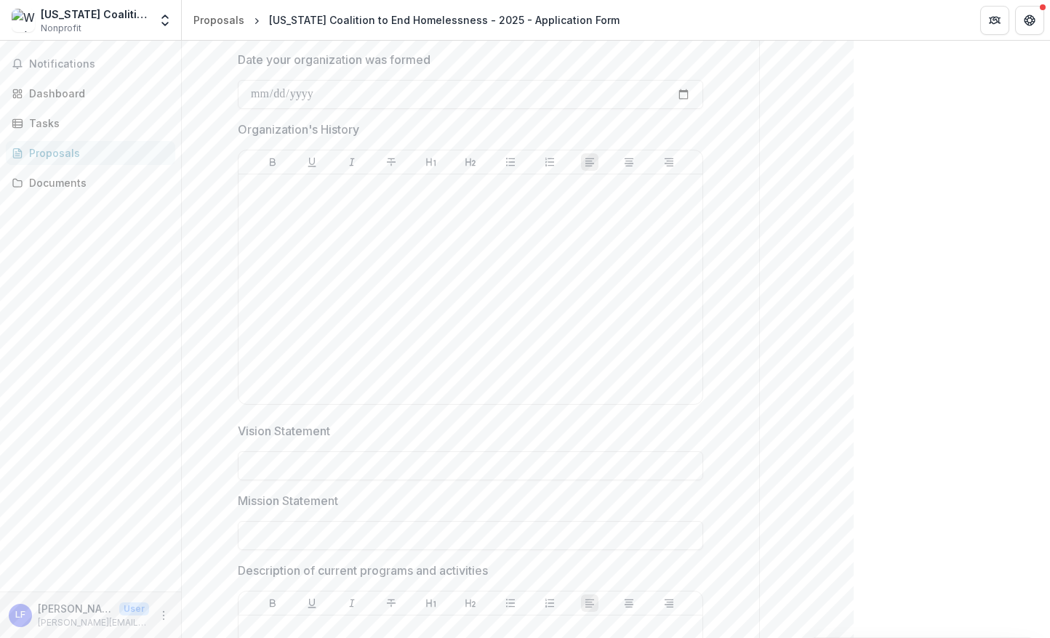
click at [325, 131] on p "Organization's History" at bounding box center [298, 129] width 121 height 17
drag, startPoint x: 362, startPoint y: 127, endPoint x: 238, endPoint y: 130, distance: 124.4
click at [238, 130] on span "Organization's History" at bounding box center [466, 129] width 457 height 17
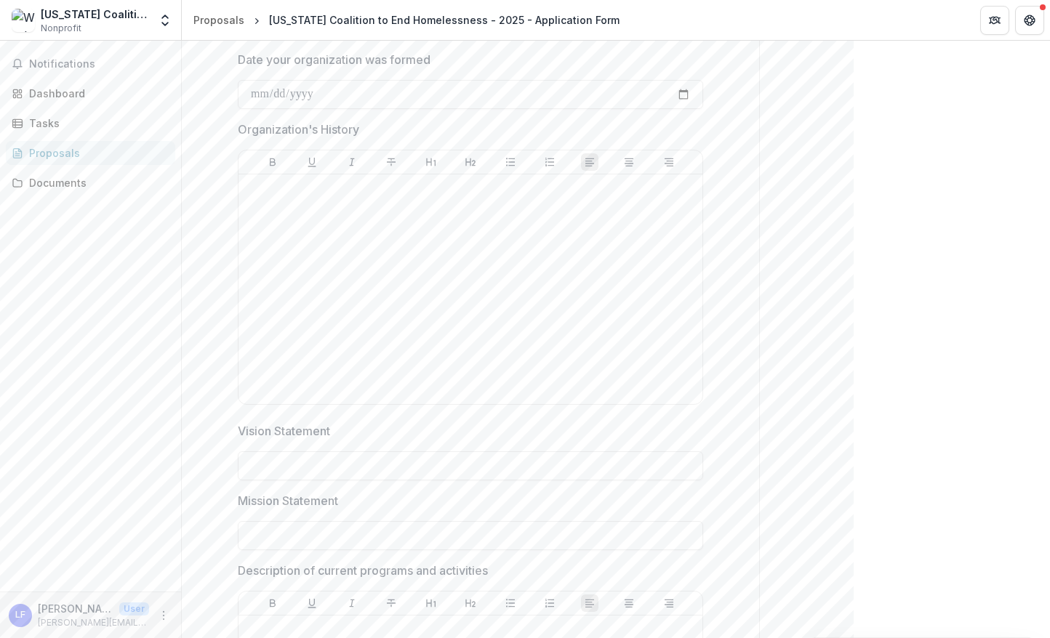
click at [263, 134] on p "Organization's History" at bounding box center [298, 129] width 121 height 17
drag, startPoint x: 239, startPoint y: 128, endPoint x: 359, endPoint y: 135, distance: 120.9
click at [359, 135] on p "Organization's History" at bounding box center [298, 129] width 121 height 17
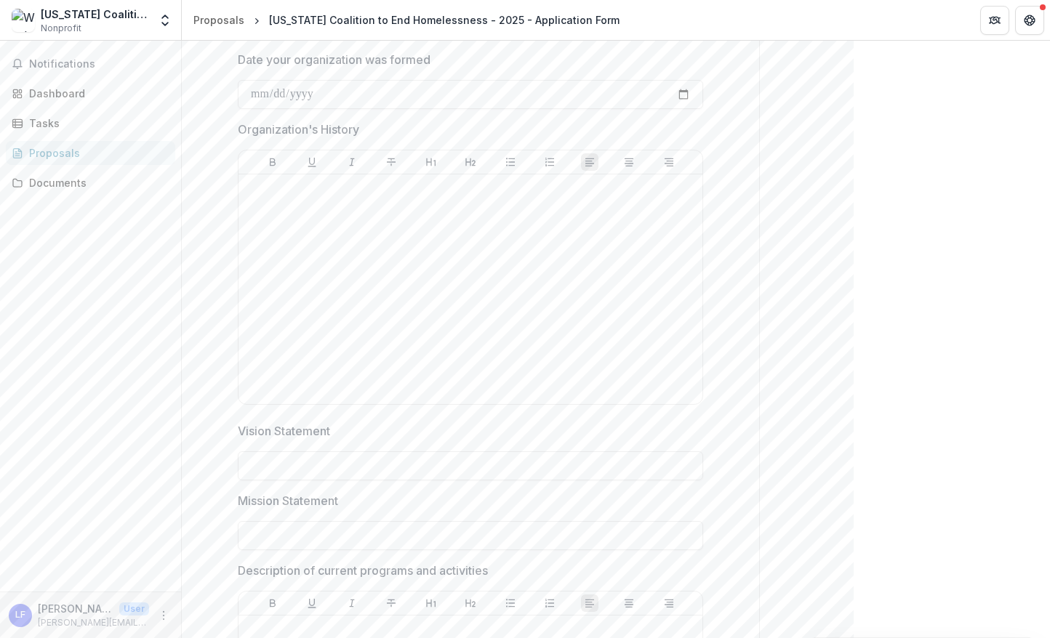
click at [349, 128] on p "Organization's History" at bounding box center [298, 129] width 121 height 17
copy p "Organization's History"
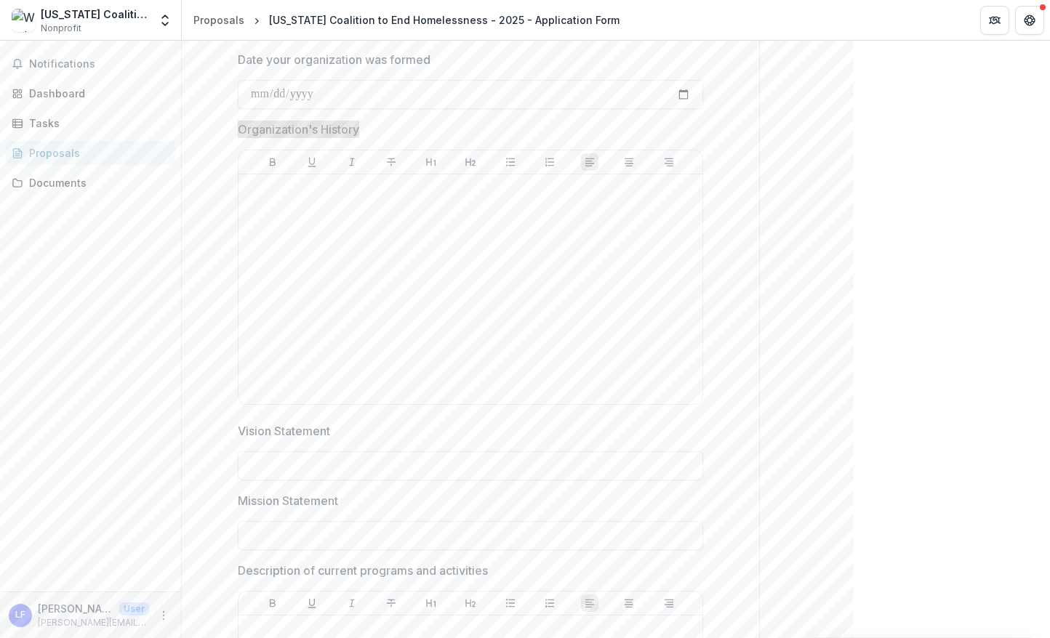
drag, startPoint x: 239, startPoint y: 133, endPoint x: 905, endPoint y: 2, distance: 679.6
click at [0, 0] on div "**********" at bounding box center [525, 319] width 1050 height 638
copy p "Vision Statement"
drag, startPoint x: 239, startPoint y: 433, endPoint x: 985, endPoint y: 4, distance: 860.7
click at [0, 0] on div "**********" at bounding box center [525, 319] width 1050 height 638
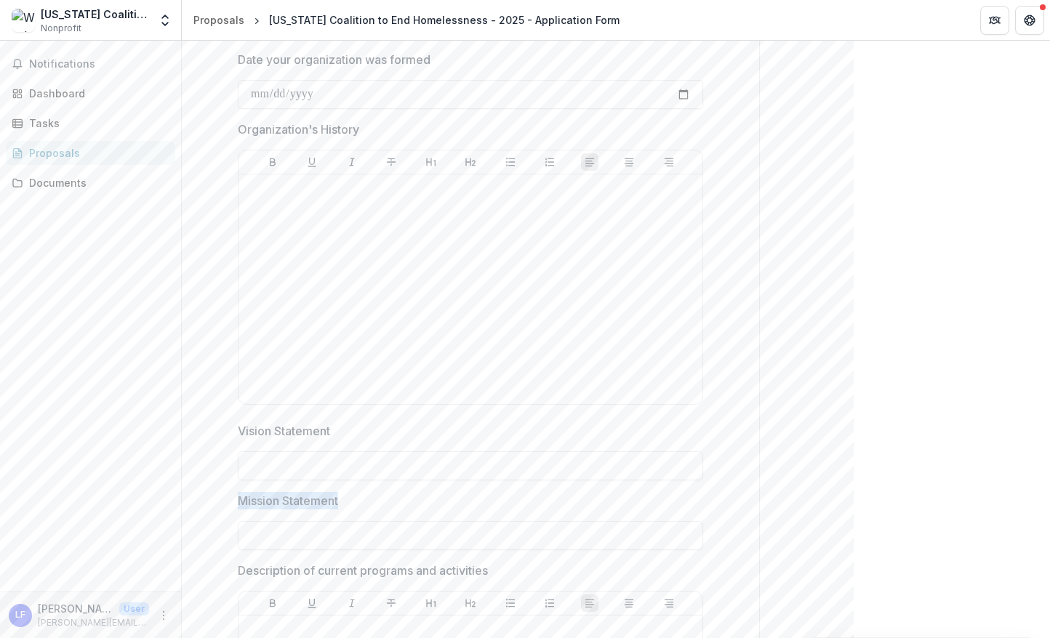
drag, startPoint x: 337, startPoint y: 503, endPoint x: 237, endPoint y: 503, distance: 100.4
click at [238, 503] on p "Mission Statement" at bounding box center [288, 500] width 100 height 17
copy p "Mission Statement"
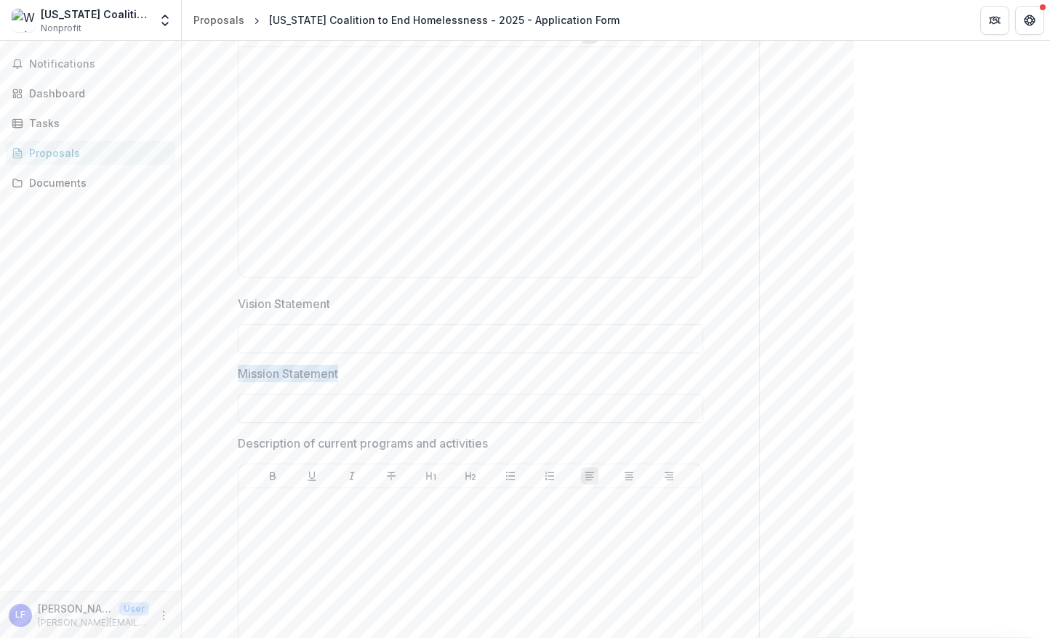
scroll to position [1107, 0]
drag, startPoint x: 492, startPoint y: 445, endPoint x: 344, endPoint y: 452, distance: 148.5
click at [341, 450] on span "Description of current programs and activities" at bounding box center [466, 442] width 457 height 17
drag, startPoint x: 236, startPoint y: 442, endPoint x: 493, endPoint y: 445, distance: 256.7
click at [493, 445] on span "Description of current programs and activities" at bounding box center [466, 442] width 457 height 17
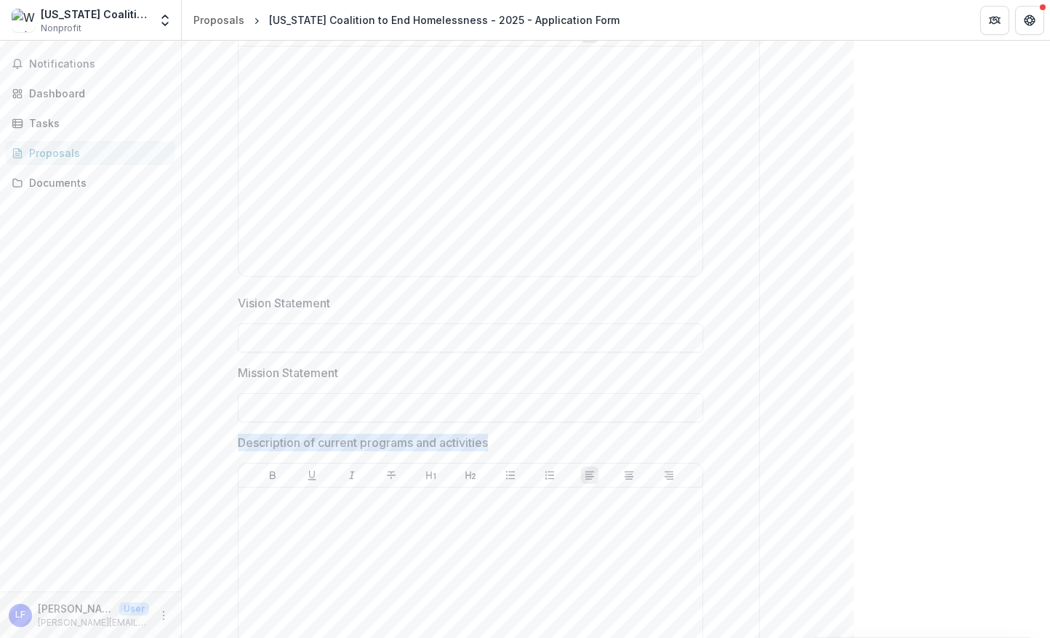
copy p "Description of current programs and activities"
drag, startPoint x: 236, startPoint y: 444, endPoint x: 715, endPoint y: 19, distance: 639.8
click at [0, 0] on div "**********" at bounding box center [525, 319] width 1050 height 638
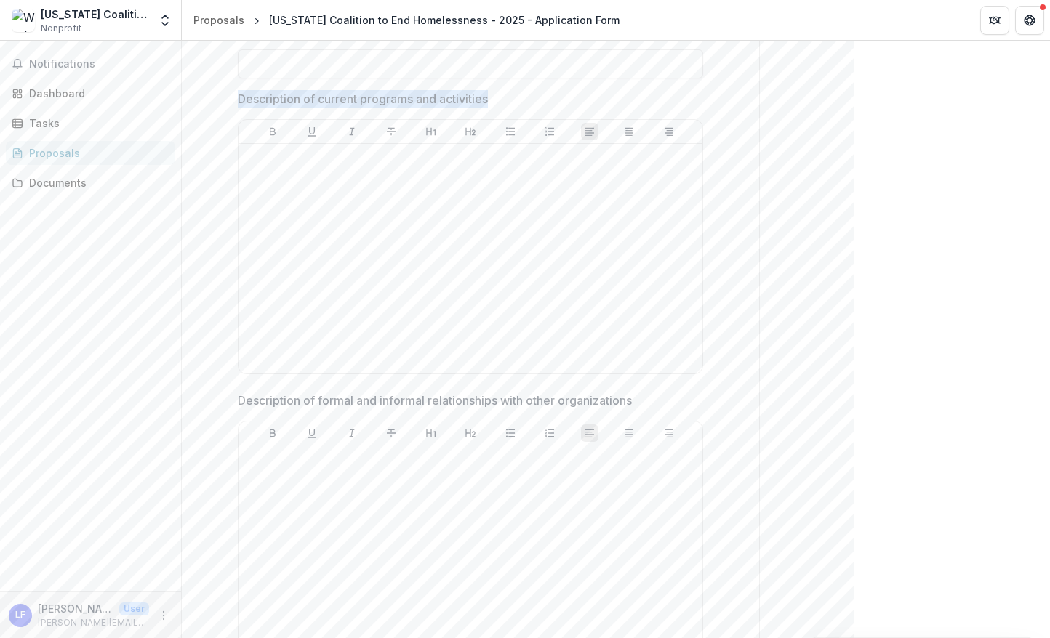
scroll to position [1456, 0]
click at [332, 392] on p "Description of formal and informal relationships with other organizations" at bounding box center [435, 396] width 394 height 17
click at [332, 391] on p "Description of formal and informal relationships with other organizations" at bounding box center [435, 396] width 394 height 17
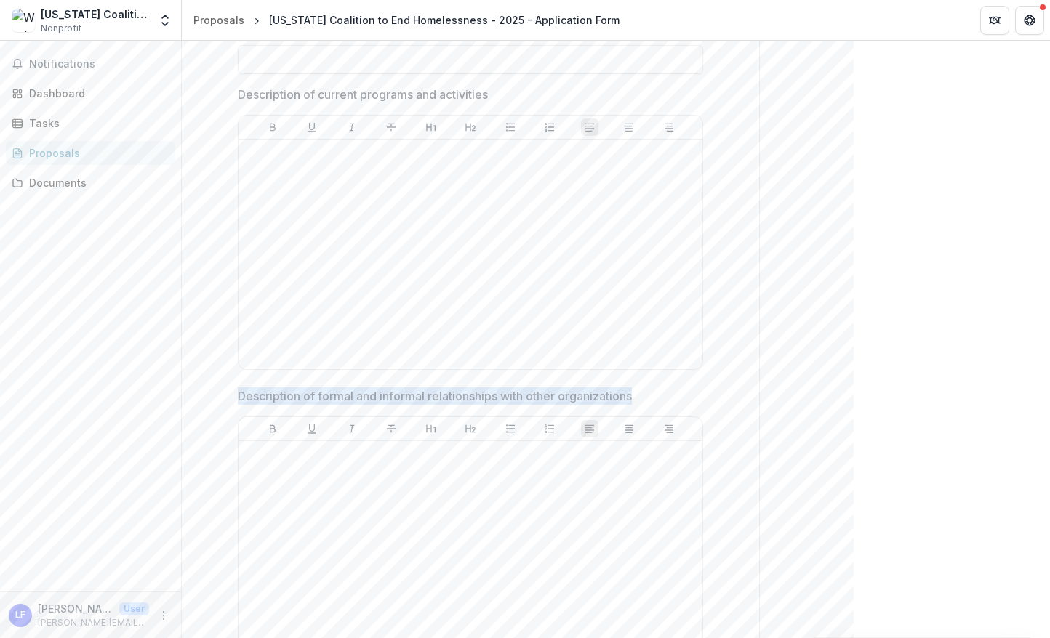
click at [332, 391] on p "Description of formal and informal relationships with other organizations" at bounding box center [435, 396] width 394 height 17
copy p "Description of formal and informal relationships with other organizations"
drag, startPoint x: 636, startPoint y: 398, endPoint x: 957, endPoint y: 17, distance: 498.6
click at [0, 0] on div "**********" at bounding box center [525, 319] width 1050 height 638
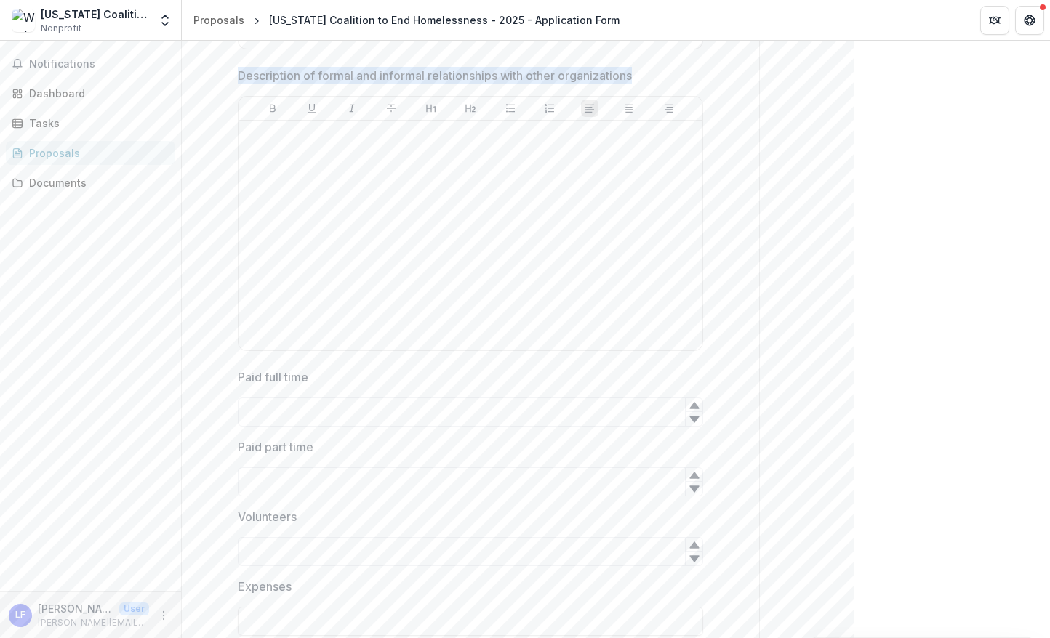
scroll to position [1777, 0]
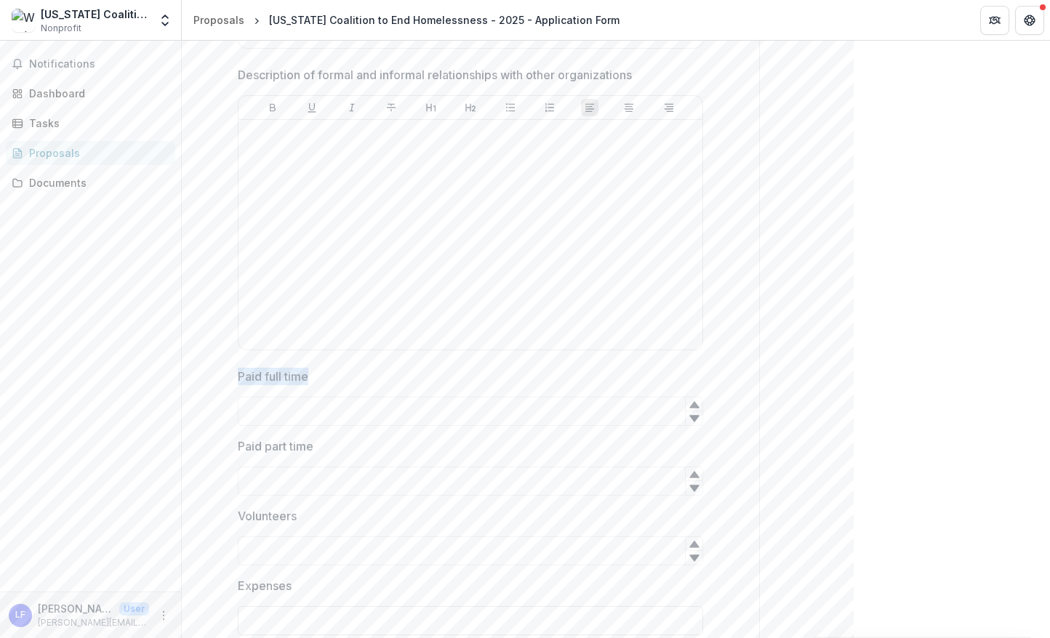
drag, startPoint x: 311, startPoint y: 382, endPoint x: 235, endPoint y: 378, distance: 76.4
click at [238, 378] on label "Paid full time" at bounding box center [466, 376] width 457 height 17
click at [494, 412] on input "Paid full time" at bounding box center [470, 411] width 465 height 29
click at [697, 420] on div at bounding box center [693, 418] width 17 height 15
click at [697, 414] on div at bounding box center [693, 418] width 17 height 15
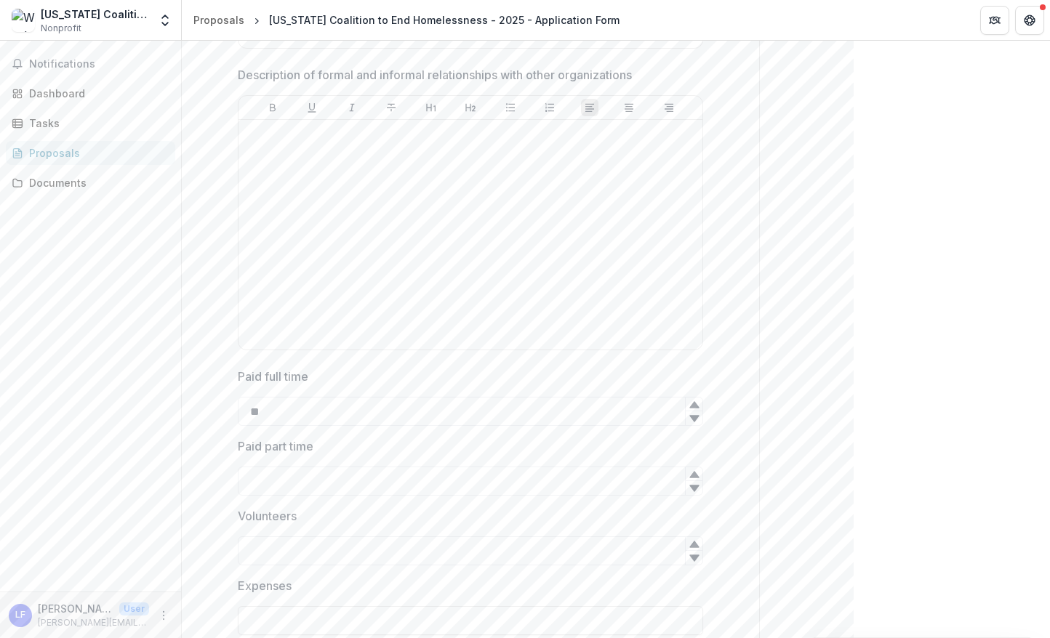
click at [700, 402] on div at bounding box center [693, 405] width 17 height 14
type input "*"
click at [700, 402] on div at bounding box center [693, 405] width 17 height 14
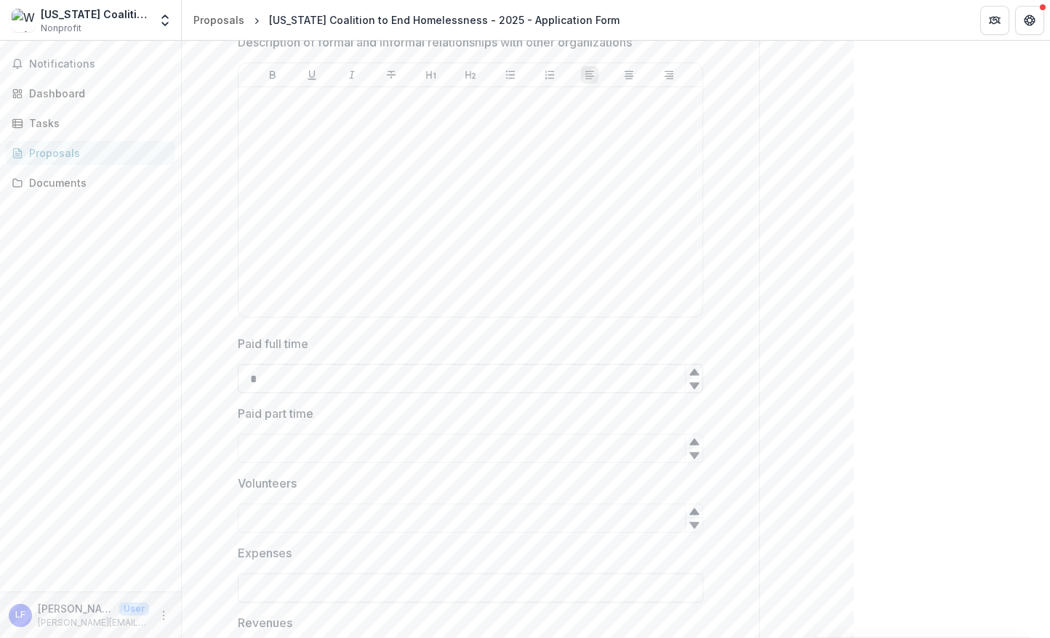
scroll to position [1812, 0]
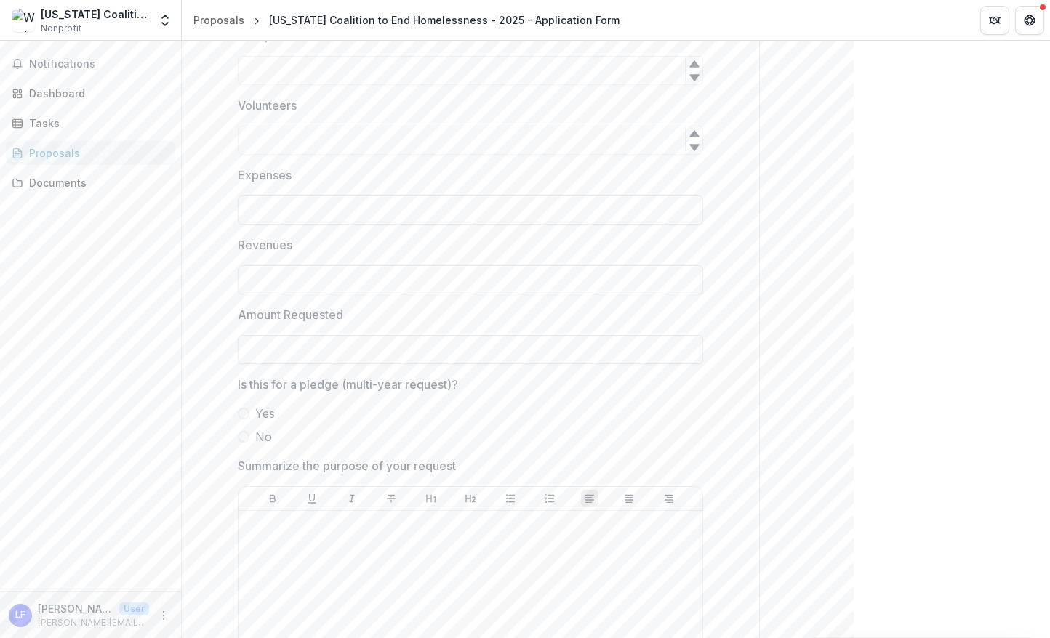
scroll to position [2225, 0]
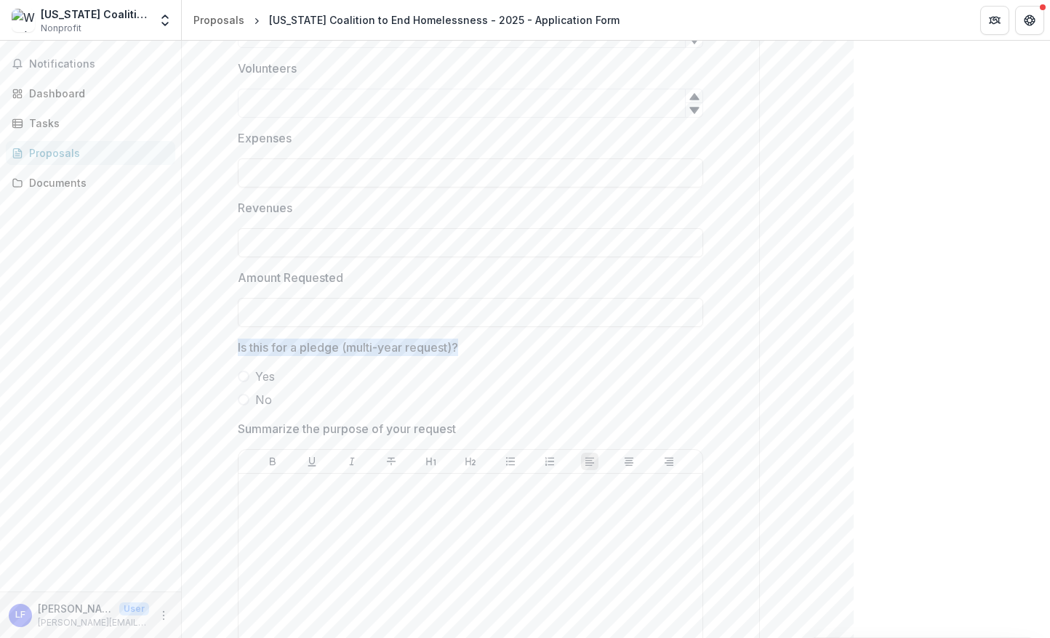
drag, startPoint x: 445, startPoint y: 350, endPoint x: 235, endPoint y: 338, distance: 210.5
click at [238, 339] on span "Is this for a pledge (multi-year request)?" at bounding box center [466, 347] width 457 height 17
copy p "Is this for a pledge (multi-year request)?"
drag, startPoint x: 455, startPoint y: 428, endPoint x: 406, endPoint y: 500, distance: 87.5
click at [406, 500] on div "Summarize the purpose of your request" at bounding box center [470, 565] width 465 height 290
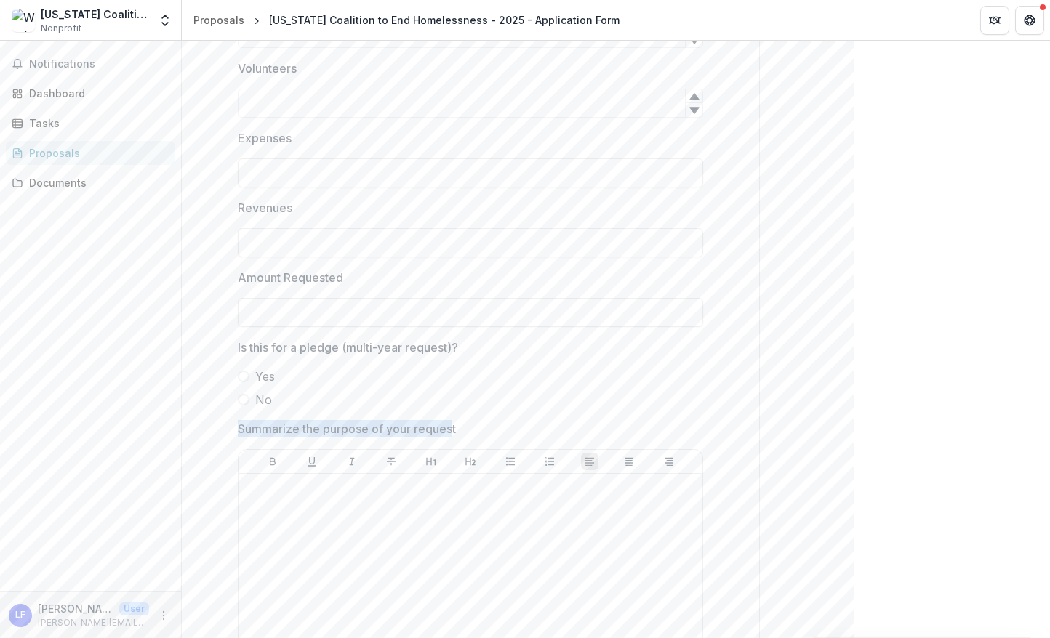
copy p "Summarize the purpose of your reques"
drag, startPoint x: 452, startPoint y: 426, endPoint x: 812, endPoint y: 0, distance: 557.3
click at [0, 0] on div "**********" at bounding box center [525, 319] width 1050 height 638
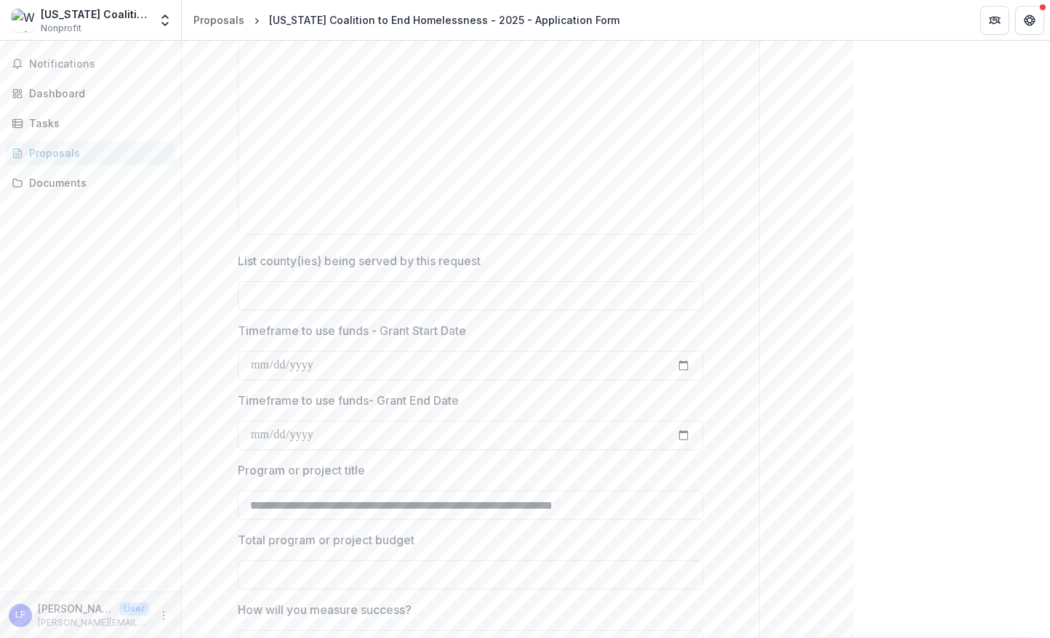
scroll to position [2696, 0]
drag, startPoint x: 492, startPoint y: 264, endPoint x: 242, endPoint y: 263, distance: 249.4
click at [238, 265] on label "List county(ies) being served by this request" at bounding box center [466, 260] width 457 height 17
copy p "List county(ies) being served by this request"
drag, startPoint x: 474, startPoint y: 332, endPoint x: 242, endPoint y: 337, distance: 232.0
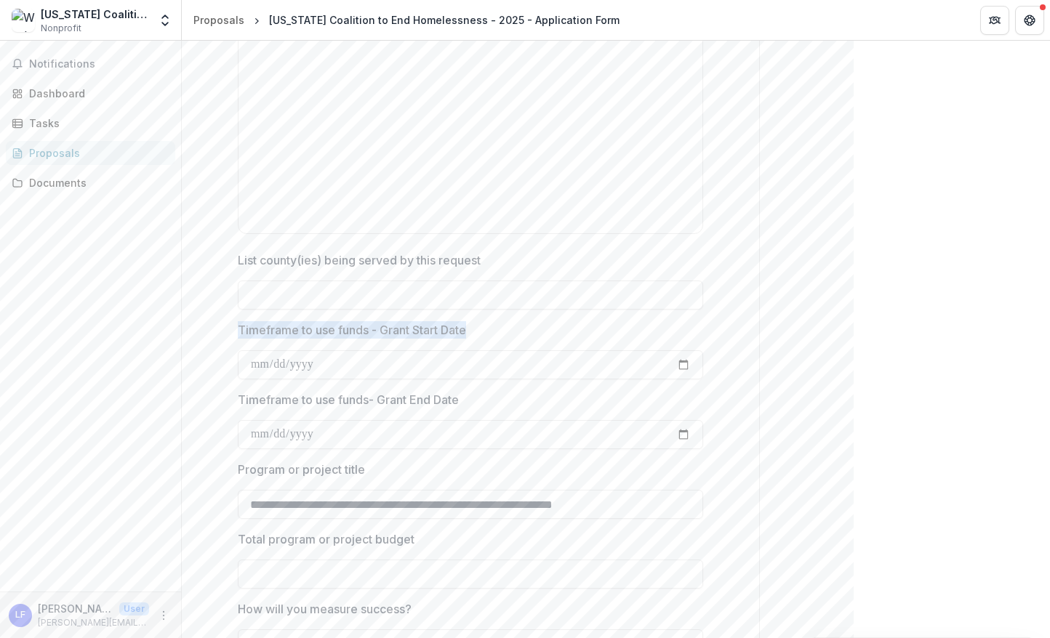
copy p "Timeframe to use funds - Grant Start Date"
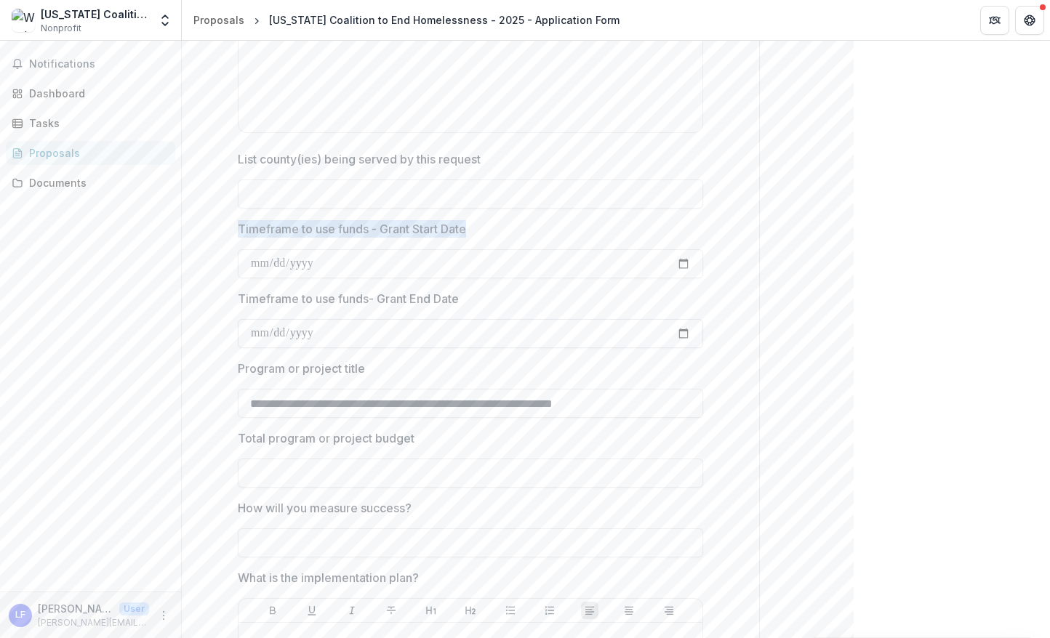
scroll to position [2797, 0]
drag, startPoint x: 464, startPoint y: 297, endPoint x: 234, endPoint y: 292, distance: 229.8
copy p "Timeframe to use funds- Grant End Date"
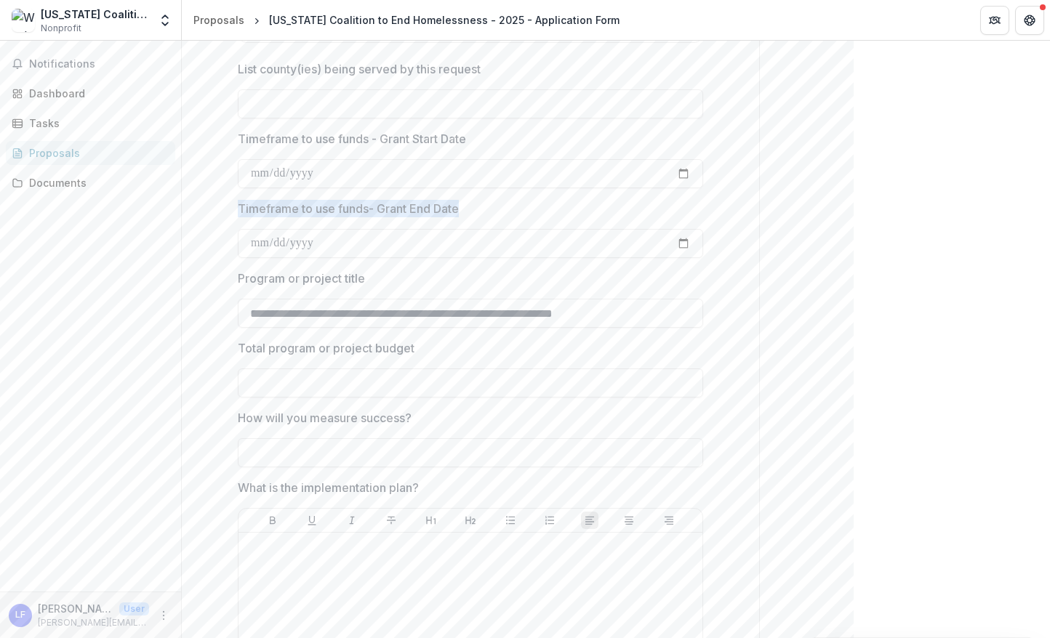
scroll to position [2891, 0]
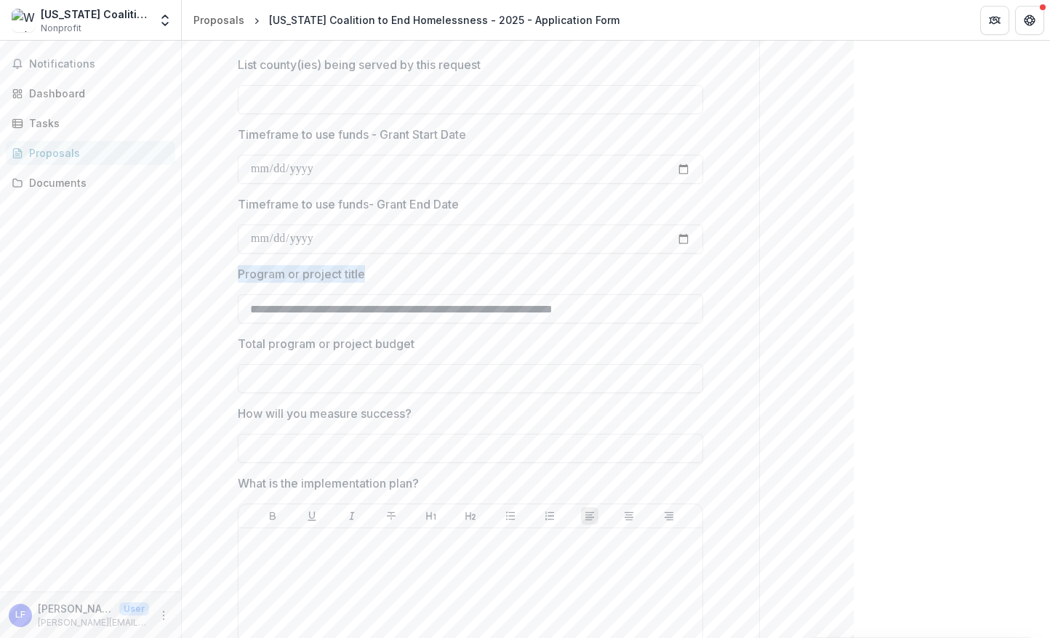
drag, startPoint x: 365, startPoint y: 273, endPoint x: 234, endPoint y: 281, distance: 131.1
drag, startPoint x: 416, startPoint y: 343, endPoint x: 234, endPoint y: 350, distance: 181.9
click at [326, 413] on p "How will you measure success?" at bounding box center [325, 413] width 174 height 17
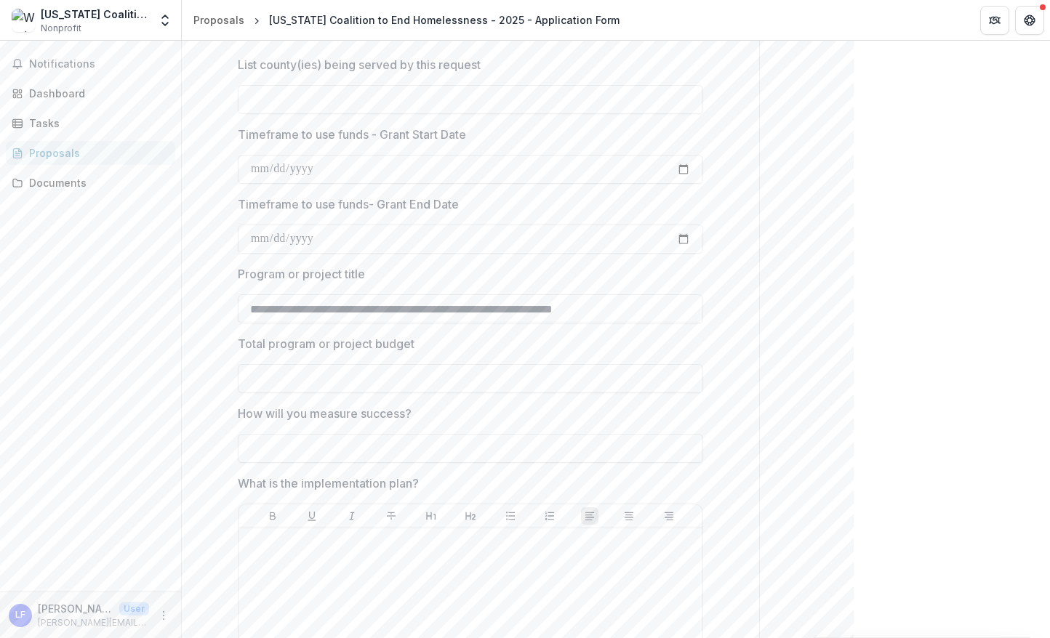
click at [326, 434] on input "How will you measure success?" at bounding box center [470, 448] width 465 height 29
click at [326, 413] on p "How will you measure success?" at bounding box center [325, 413] width 174 height 17
click at [326, 434] on input "How will you measure success?" at bounding box center [470, 448] width 465 height 29
click at [326, 413] on p "How will you measure success?" at bounding box center [325, 413] width 174 height 17
click at [326, 434] on input "How will you measure success?" at bounding box center [470, 448] width 465 height 29
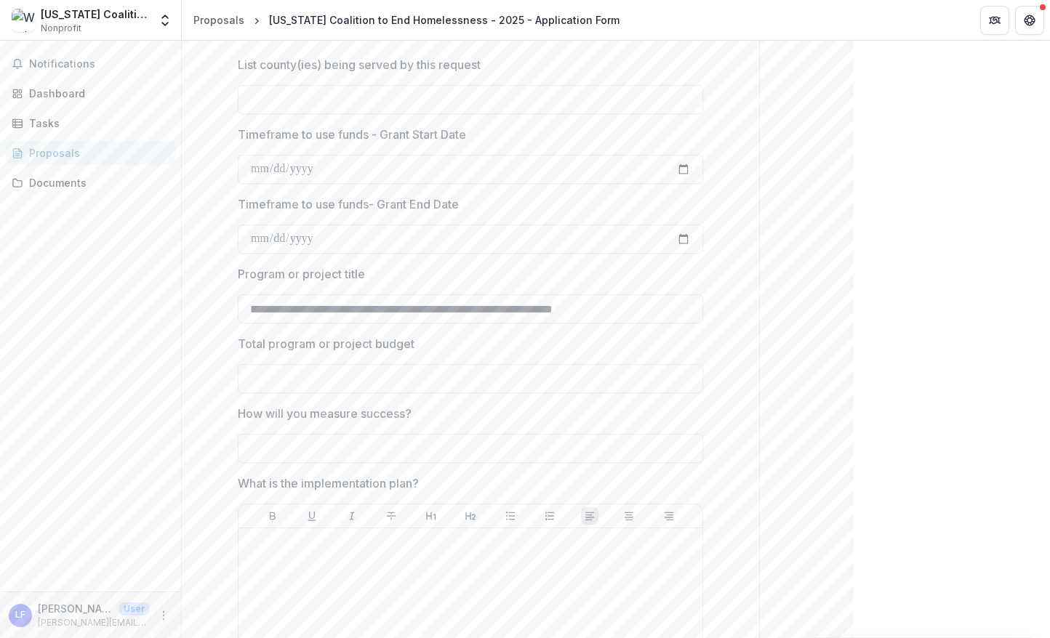
click at [370, 484] on p "What is the implementation plan?" at bounding box center [328, 483] width 181 height 17
click at [372, 484] on p "What is the implementation plan?" at bounding box center [328, 483] width 181 height 17
drag, startPoint x: 414, startPoint y: 483, endPoint x: 225, endPoint y: 486, distance: 188.4
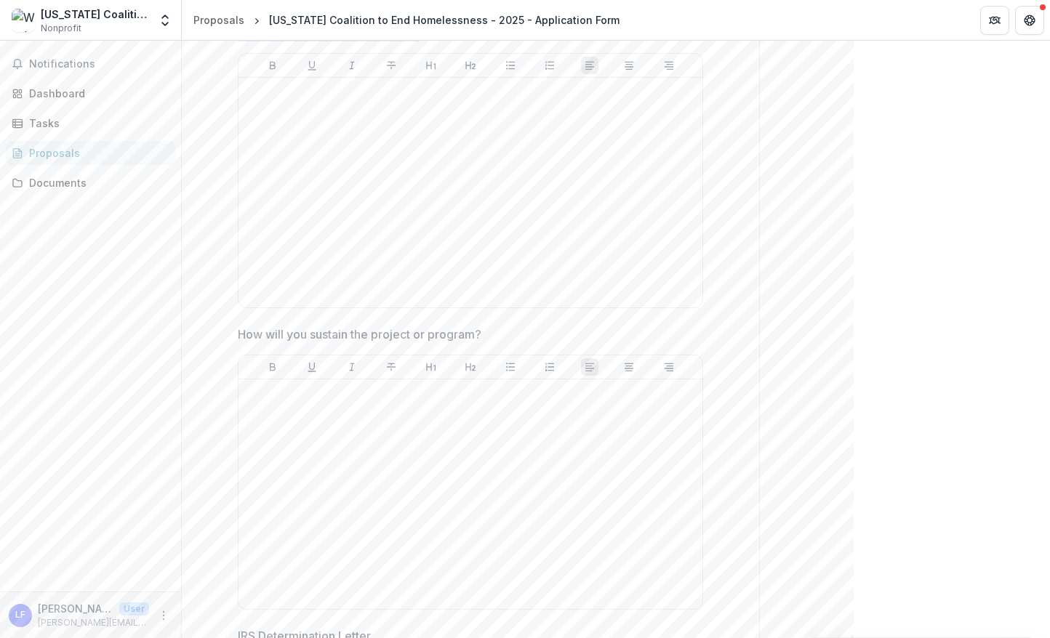
scroll to position [3343, 0]
click at [444, 332] on p "How will you sustain the project or program?" at bounding box center [360, 333] width 244 height 17
drag, startPoint x: 484, startPoint y: 331, endPoint x: 221, endPoint y: 328, distance: 263.3
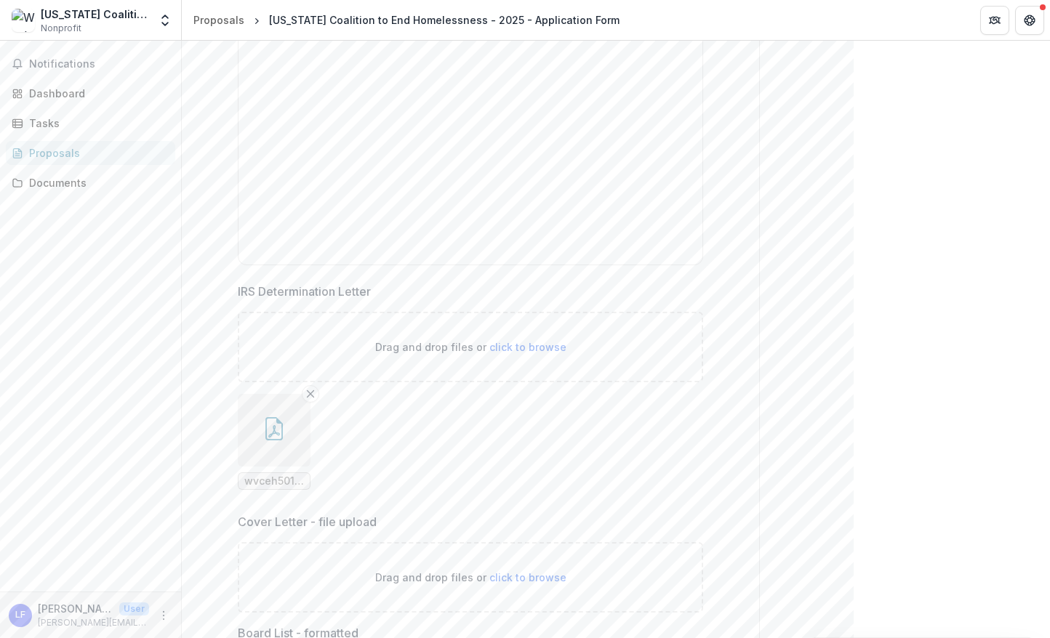
scroll to position [3704, 0]
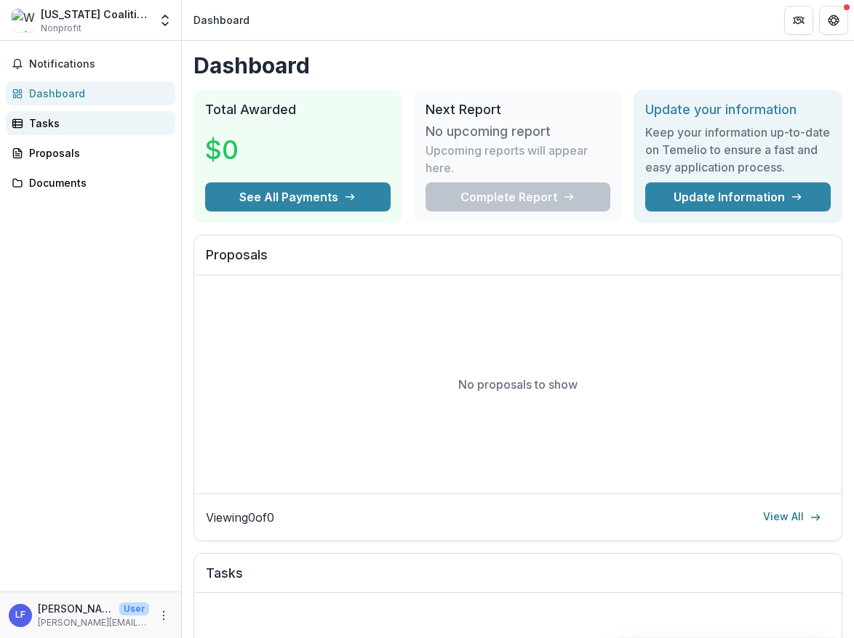
click at [77, 132] on link "Tasks" at bounding box center [90, 123] width 169 height 24
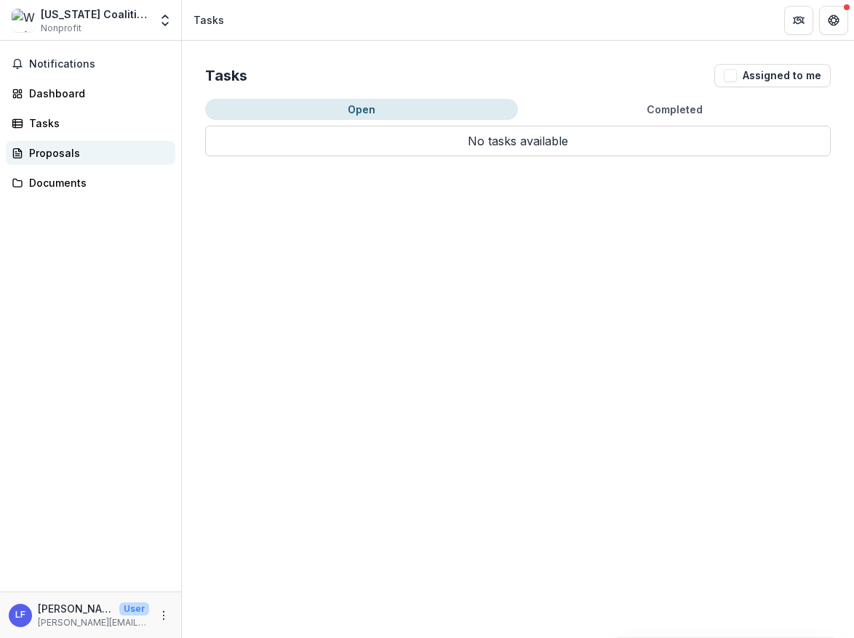
click at [78, 152] on div "Proposals" at bounding box center [96, 152] width 135 height 15
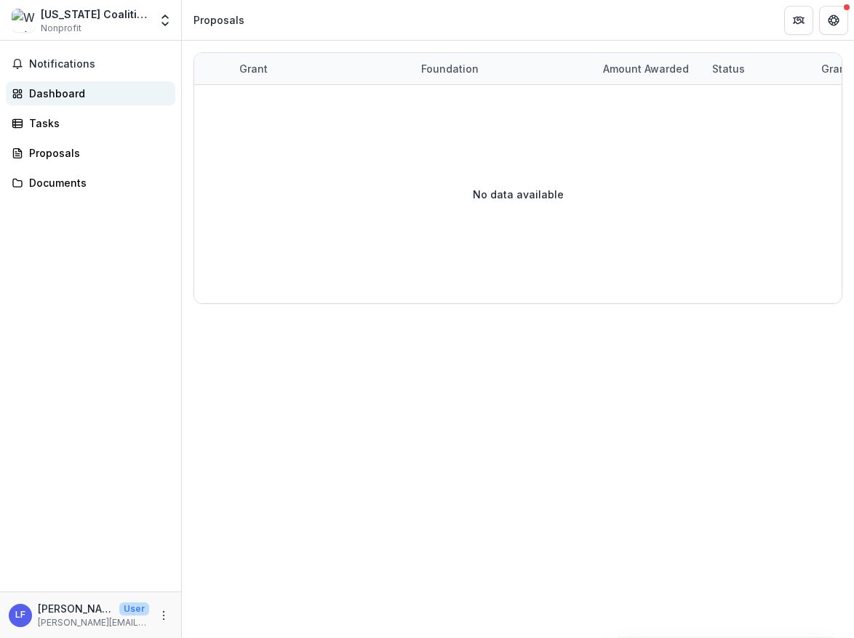
click at [116, 89] on div "Dashboard" at bounding box center [96, 93] width 135 height 15
